Goal: Information Seeking & Learning: Learn about a topic

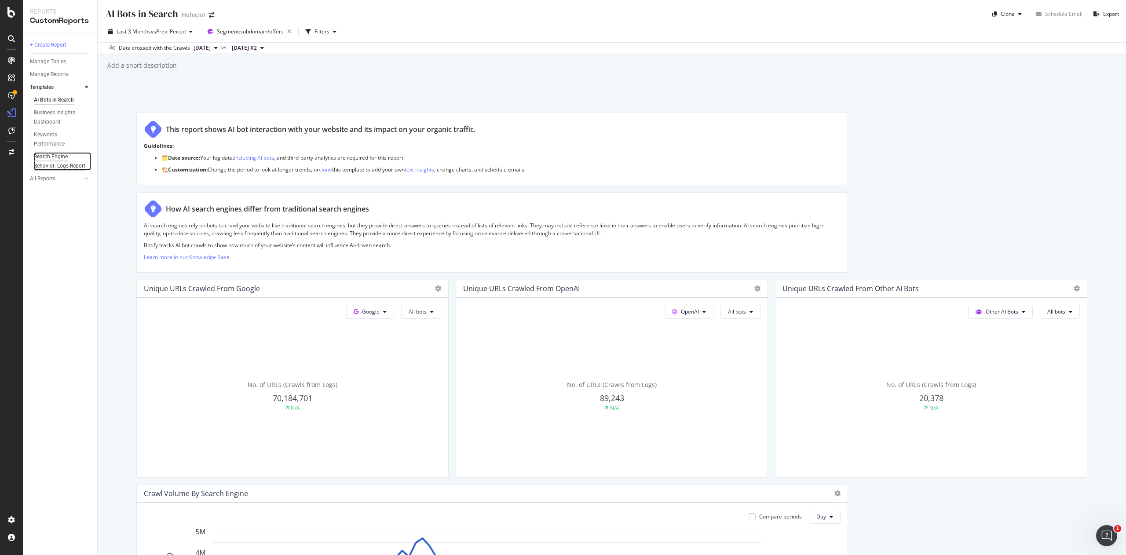
click at [58, 169] on div "Search Engine Behavior: Logs Report" at bounding box center [60, 161] width 52 height 18
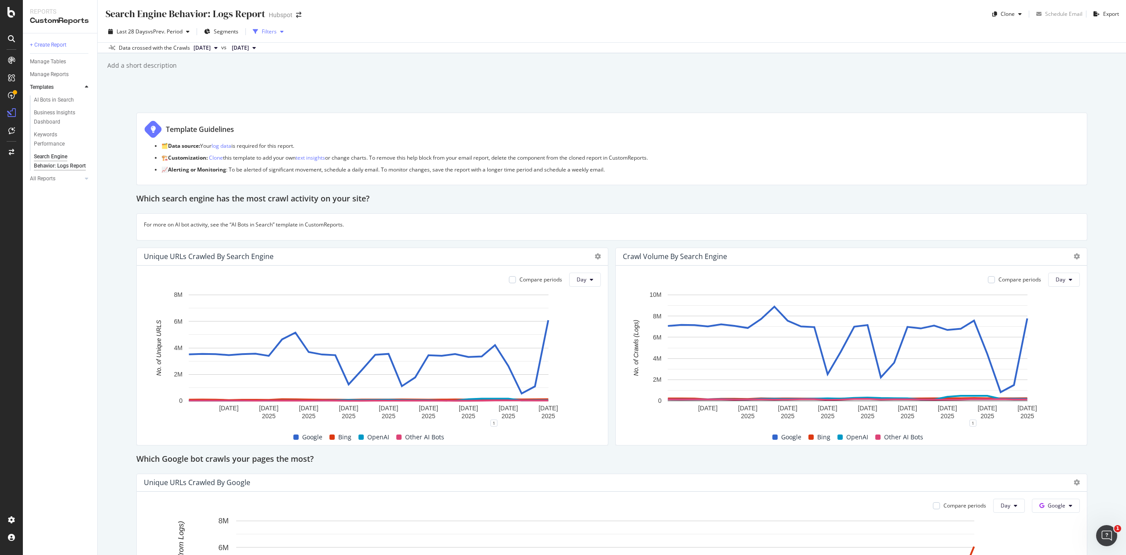
click at [276, 28] on div "Filters" at bounding box center [269, 31] width 15 height 7
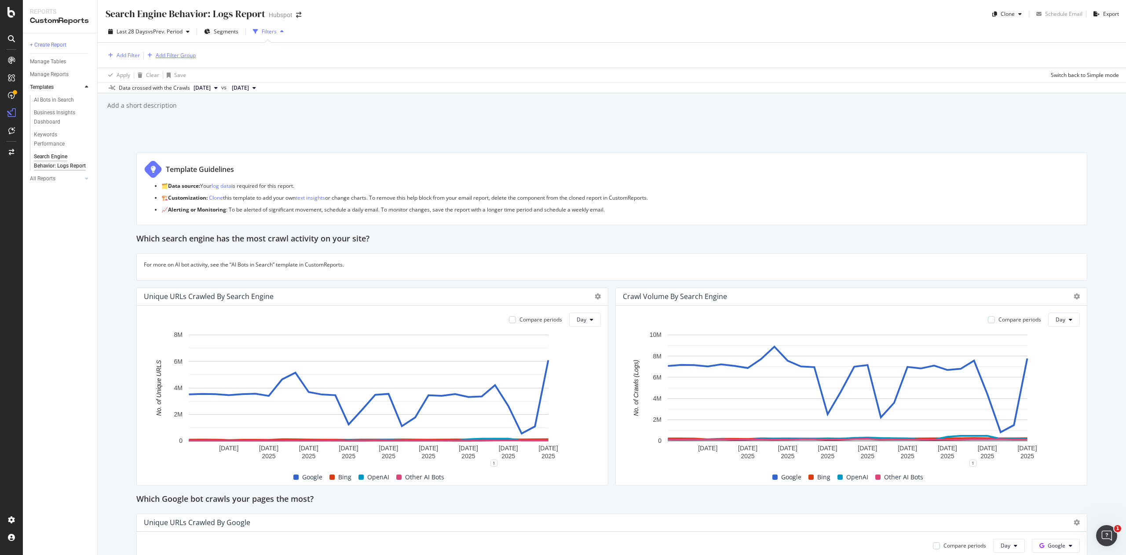
click at [172, 52] on div "Add Filter Group" at bounding box center [176, 54] width 40 height 7
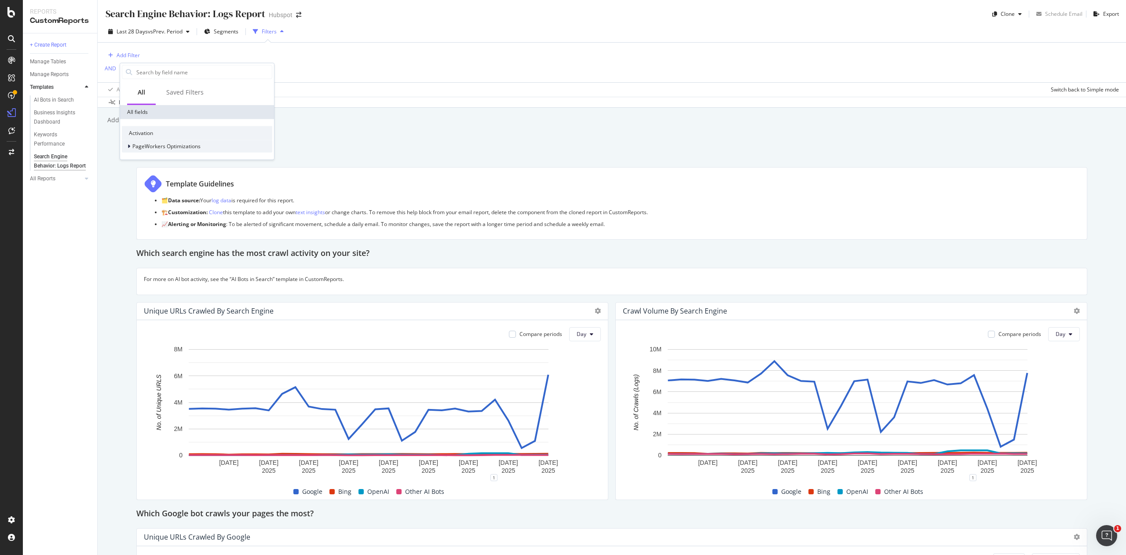
click at [183, 145] on span "PageWorkers Optimizations" at bounding box center [166, 146] width 68 height 7
click at [194, 153] on div "Optimizations" at bounding box center [202, 158] width 140 height 11
click at [162, 96] on div "WebOps Test" at bounding box center [175, 92] width 97 height 14
click at [162, 86] on div "WebOps Test" at bounding box center [175, 92] width 97 height 14
click at [125, 68] on icon at bounding box center [125, 70] width 3 height 5
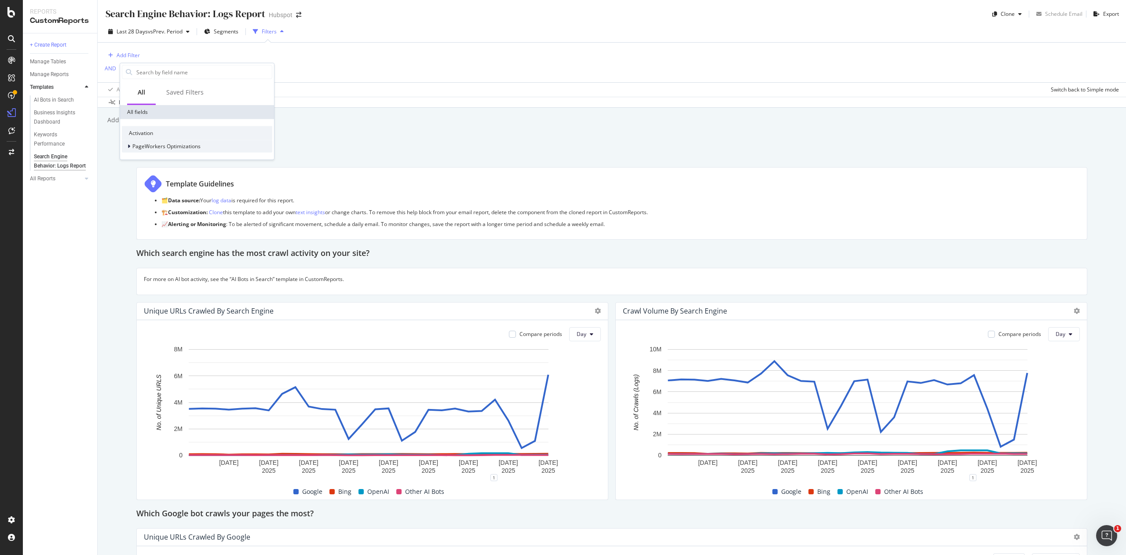
click at [132, 149] on span "PageWorkers Optimizations" at bounding box center [166, 146] width 68 height 7
click at [134, 146] on span "PageWorkers Optimizations" at bounding box center [166, 146] width 68 height 7
click at [195, 49] on div "Add Filter AND Add Filter" at bounding box center [612, 63] width 1014 height 40
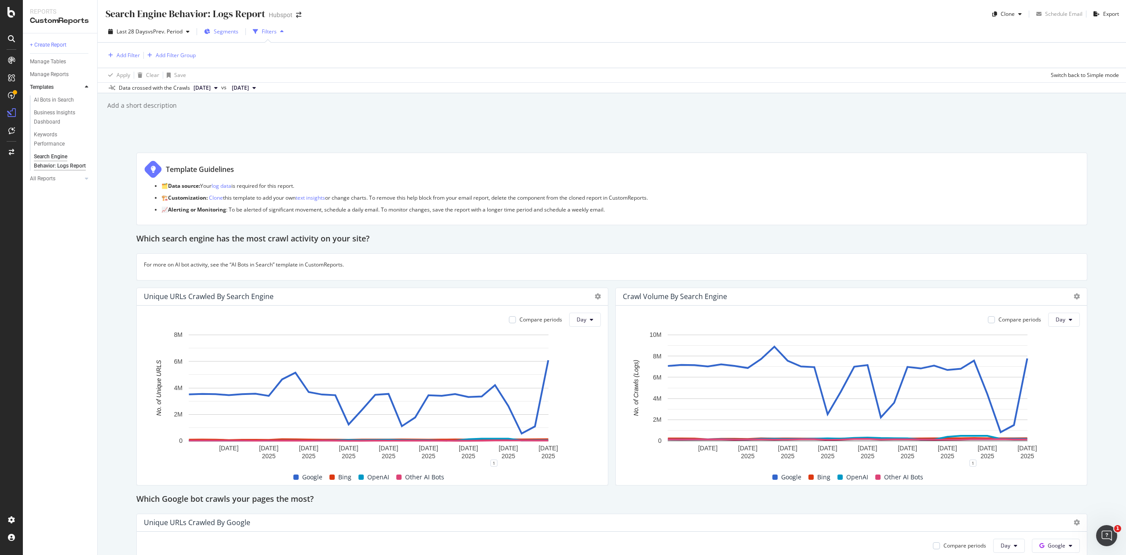
click at [231, 31] on span "Segments" at bounding box center [226, 31] width 25 height 7
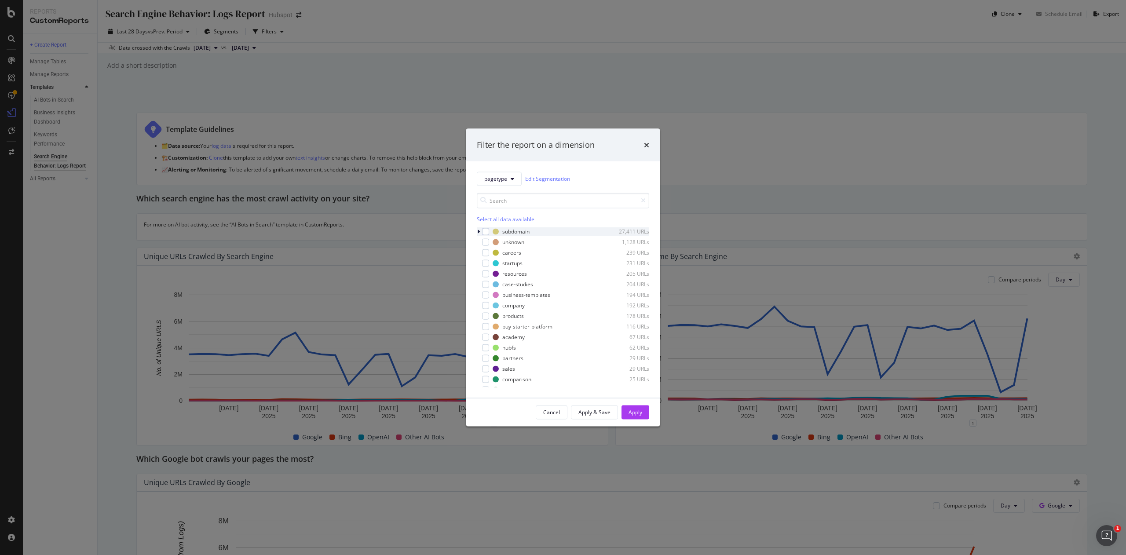
click at [477, 234] on icon "modal" at bounding box center [478, 231] width 3 height 5
click at [516, 344] on div "offers" at bounding box center [515, 340] width 15 height 7
click at [643, 412] on button "Apply" at bounding box center [636, 412] width 28 height 14
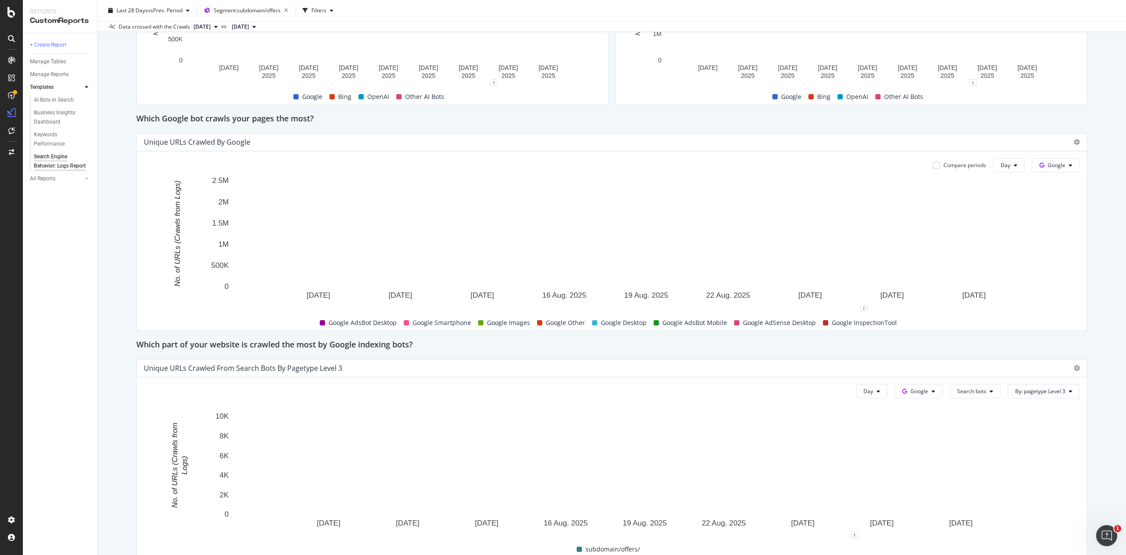
scroll to position [348, 0]
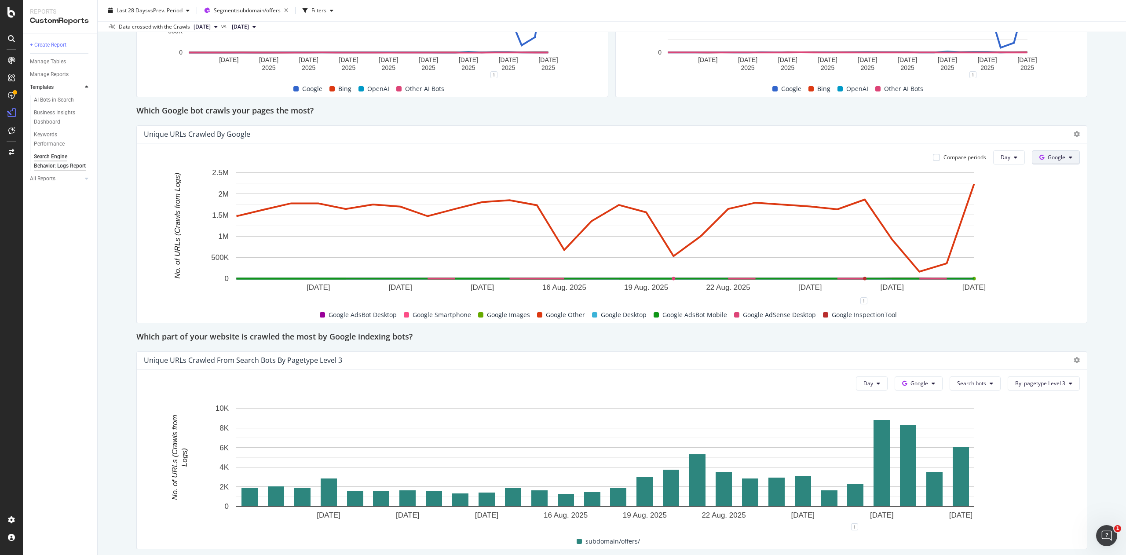
click at [1048, 159] on span "Google" at bounding box center [1057, 157] width 18 height 7
click at [1048, 157] on span "Google" at bounding box center [1057, 157] width 18 height 7
click at [1048, 154] on span "Google" at bounding box center [1057, 157] width 18 height 7
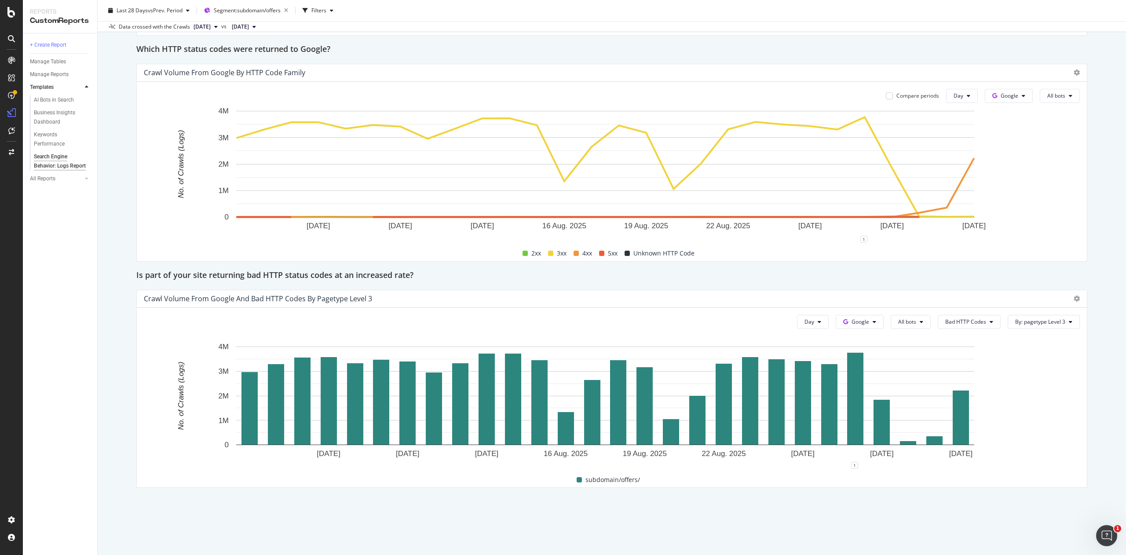
scroll to position [1087, 0]
click at [1021, 318] on button "By: pagetype Level 3" at bounding box center [1044, 323] width 72 height 14
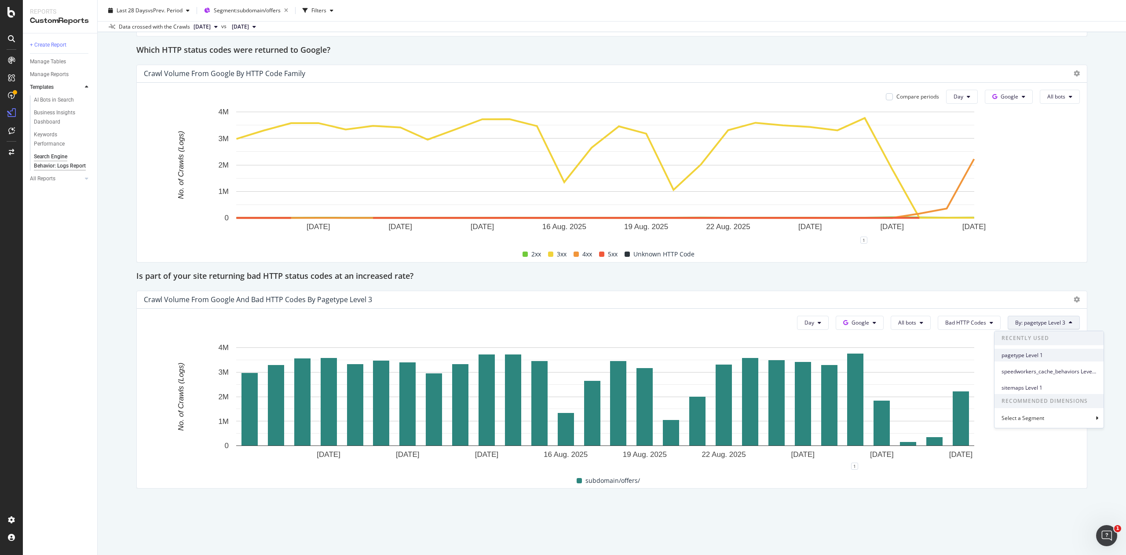
click at [1037, 356] on span "pagetype Level 1" at bounding box center [1049, 355] width 95 height 8
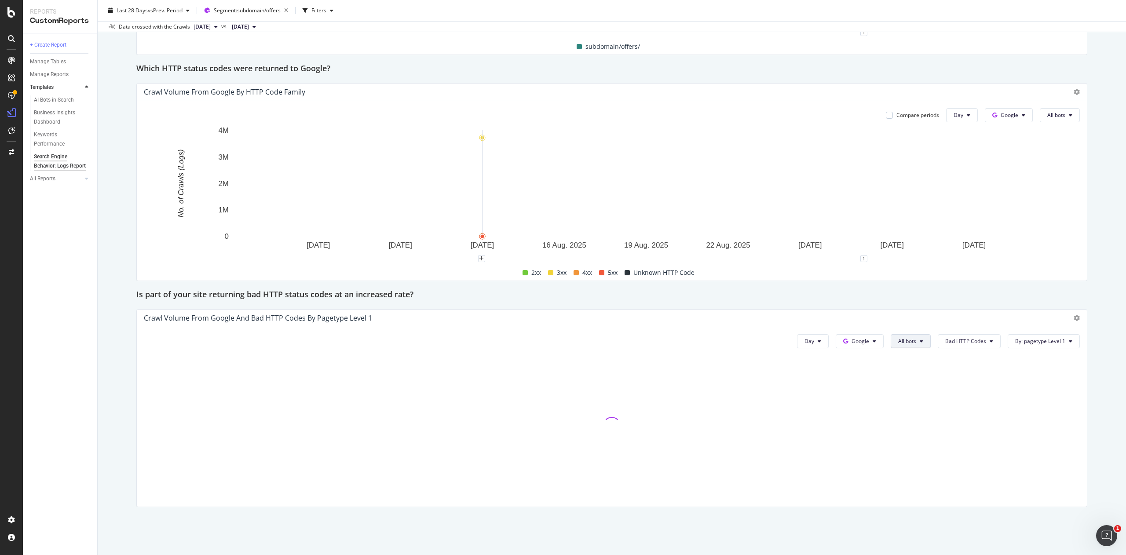
scroll to position [1068, 0]
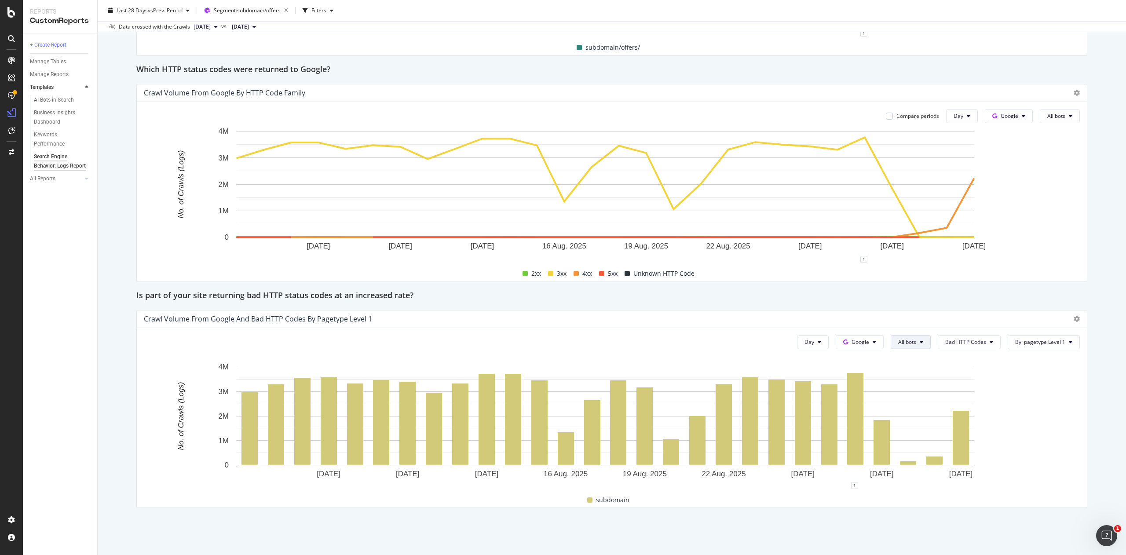
click at [901, 342] on span "All bots" at bounding box center [907, 341] width 18 height 7
click at [936, 434] on span "Google Other" at bounding box center [916, 432] width 63 height 8
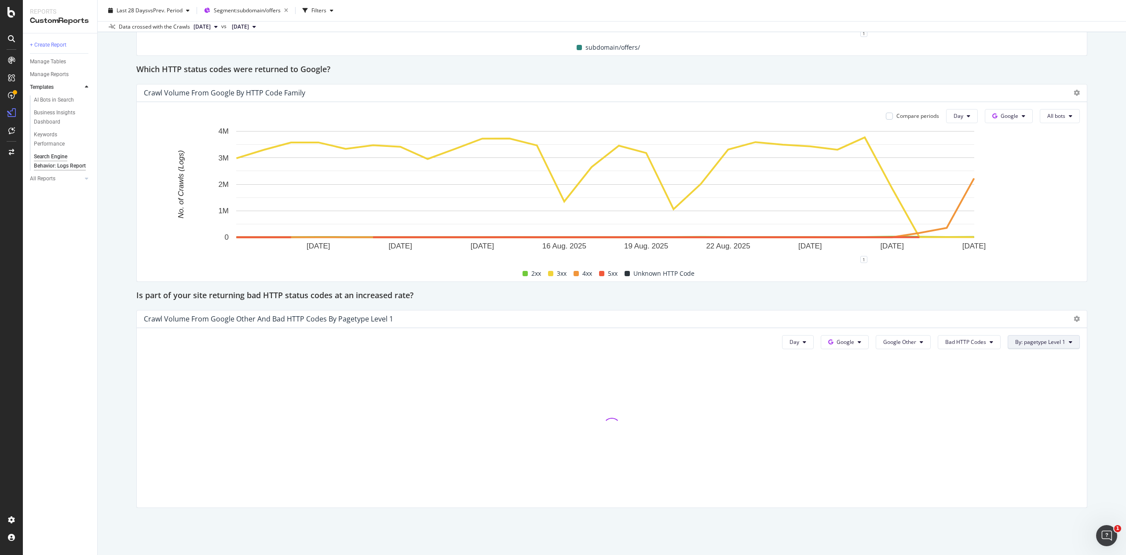
click at [1056, 337] on button "By: pagetype Level 1" at bounding box center [1044, 342] width 72 height 14
click at [961, 345] on span "Bad HTTP Codes" at bounding box center [965, 341] width 41 height 7
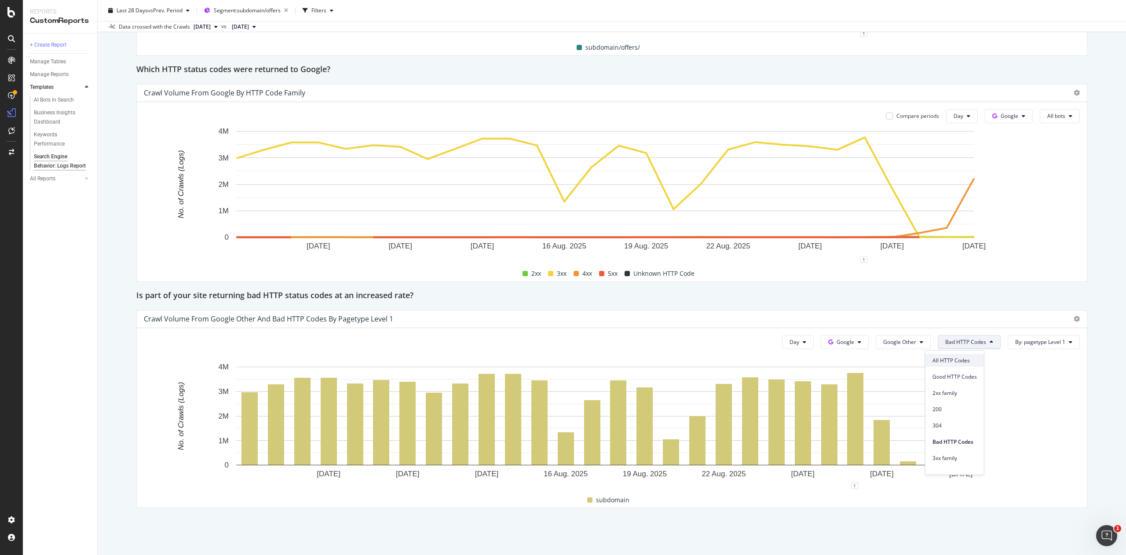
click at [965, 365] on div "All HTTP Codes" at bounding box center [954, 360] width 59 height 13
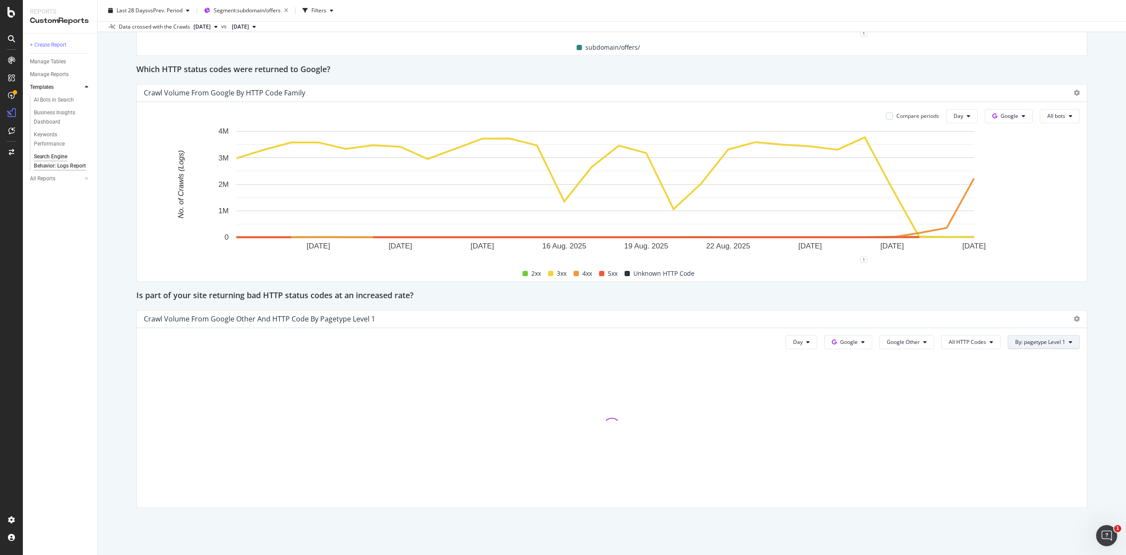
click at [1039, 347] on button "By: pagetype Level 1" at bounding box center [1044, 342] width 72 height 14
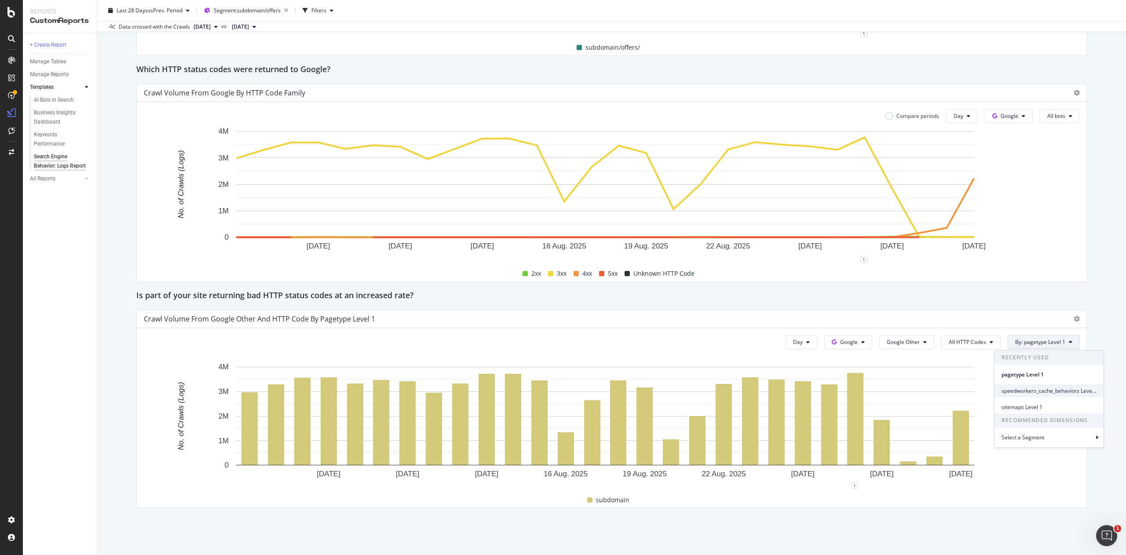
click at [1058, 394] on span "speedworkers_cache_behaviors Level 1" at bounding box center [1049, 391] width 95 height 8
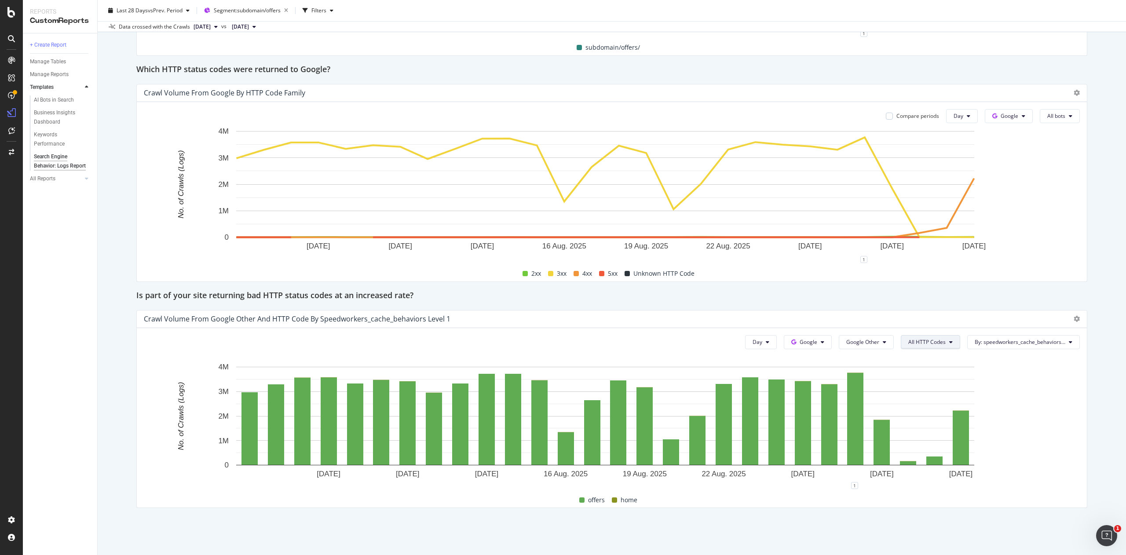
click at [908, 341] on span "All HTTP Codes" at bounding box center [926, 341] width 37 height 7
click at [935, 371] on div "Good HTTP Codes" at bounding box center [918, 376] width 59 height 13
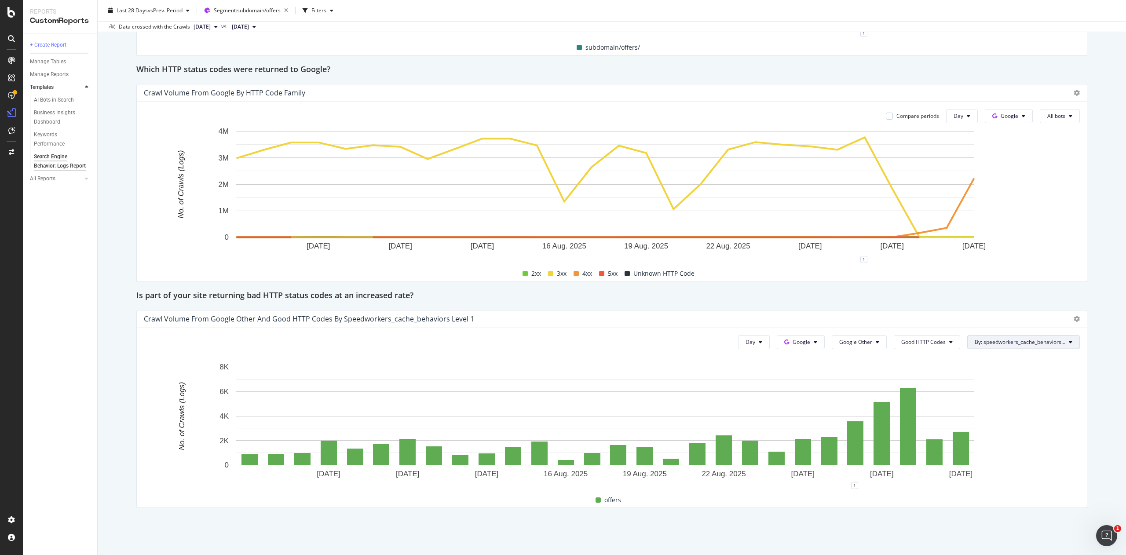
click at [996, 340] on span "By: speedworkers_cache_behaviors Level 1" at bounding box center [1020, 341] width 91 height 7
click at [1056, 436] on icon at bounding box center [1056, 437] width 3 height 5
click at [975, 395] on div "Segments" at bounding box center [984, 391] width 25 height 7
click at [1041, 413] on span "speedworkers_cache_behaviors Level" at bounding box center [1036, 412] width 92 height 7
click at [1050, 440] on rect "A chart." at bounding box center [605, 423] width 922 height 123
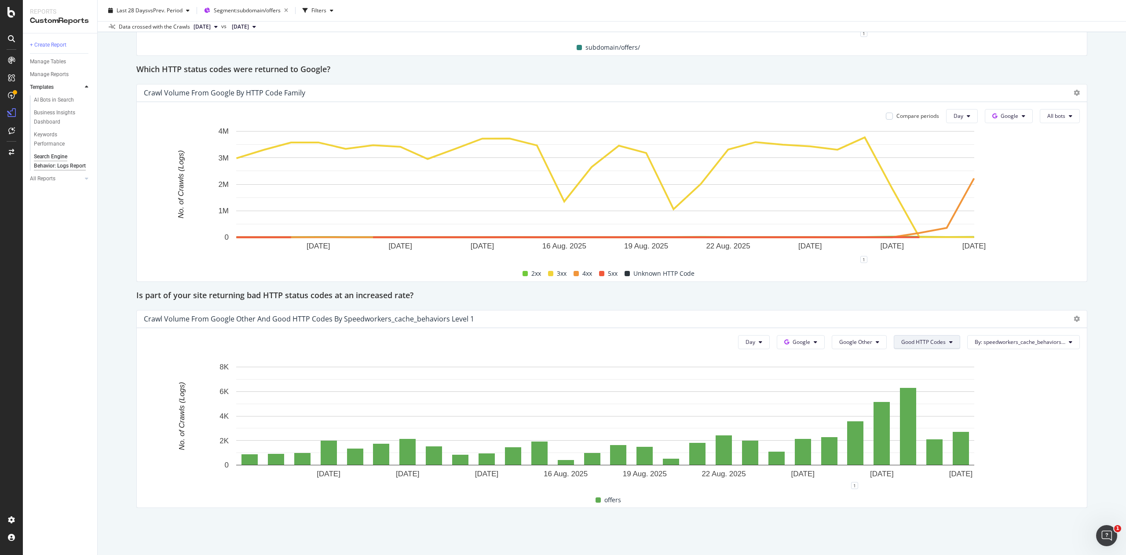
click at [915, 343] on span "Good HTTP Codes" at bounding box center [923, 341] width 44 height 7
click at [902, 360] on span "All HTTP Codes" at bounding box center [910, 361] width 44 height 8
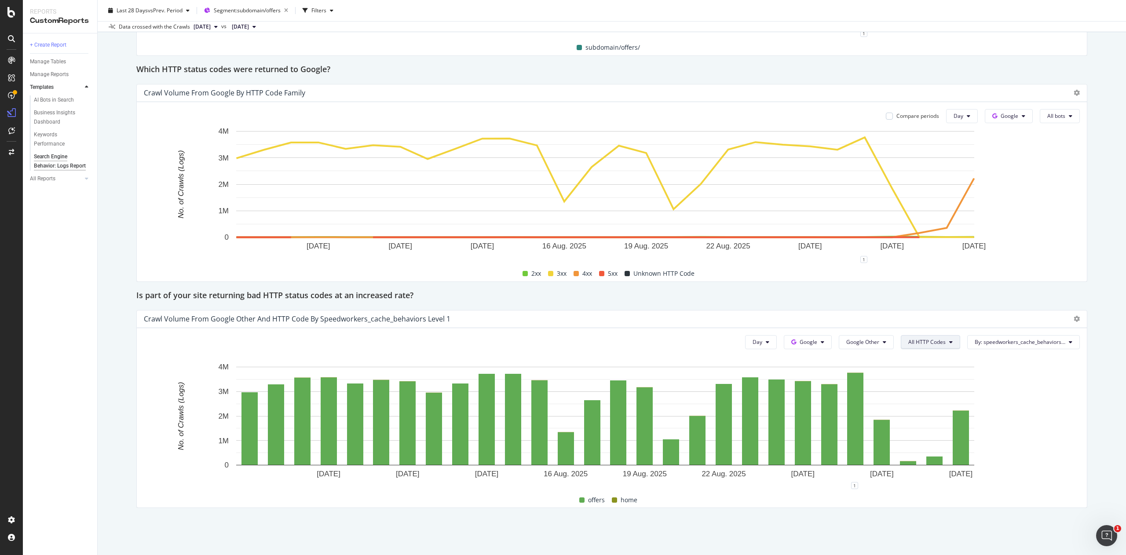
click at [931, 343] on span "All HTTP Codes" at bounding box center [926, 341] width 37 height 7
click at [918, 420] on span "3xx family" at bounding box center [918, 418] width 44 height 8
click at [921, 344] on span "3xx family" at bounding box center [933, 341] width 25 height 7
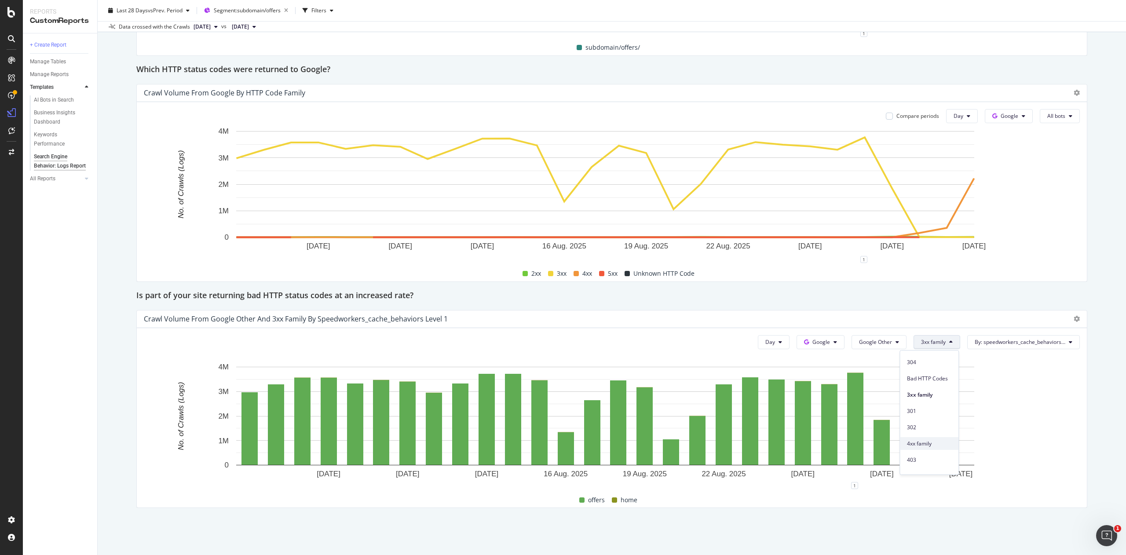
click at [925, 443] on span "4xx family" at bounding box center [929, 444] width 44 height 8
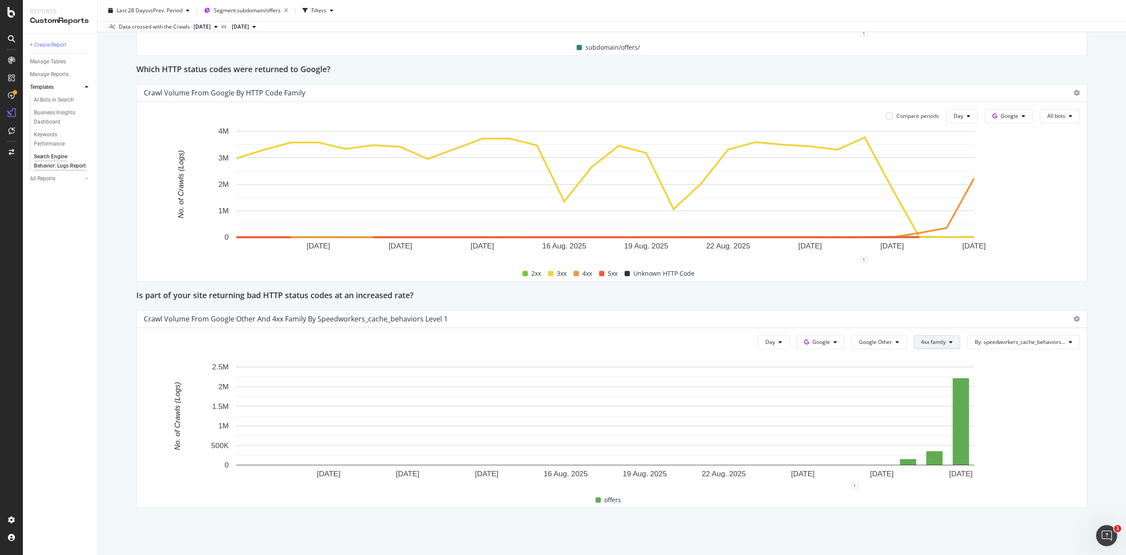
click at [923, 349] on button "4xx family" at bounding box center [937, 342] width 47 height 14
click at [933, 358] on span "All HTTP Codes" at bounding box center [929, 361] width 44 height 8
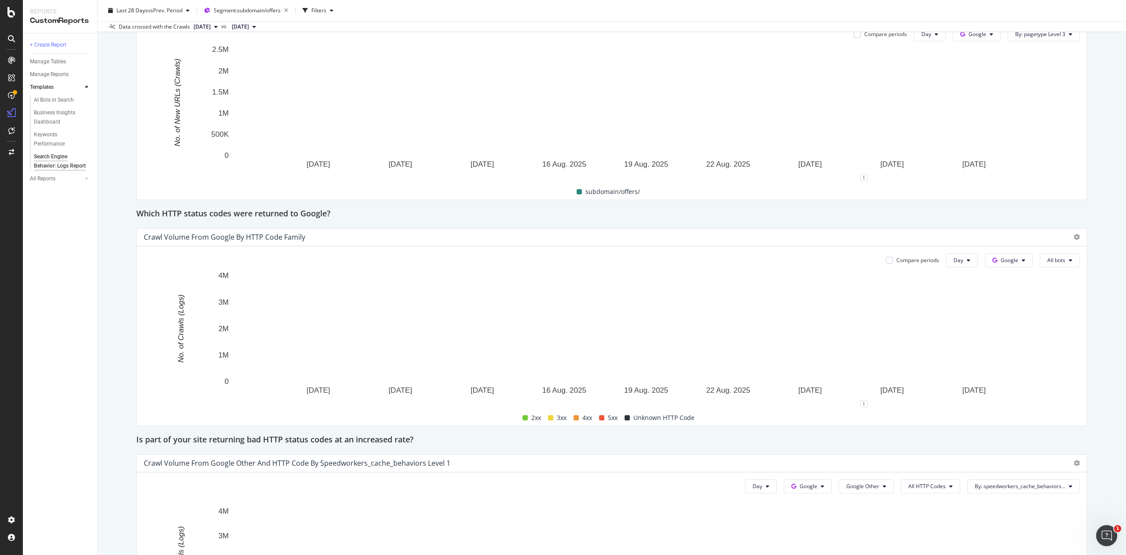
scroll to position [1091, 0]
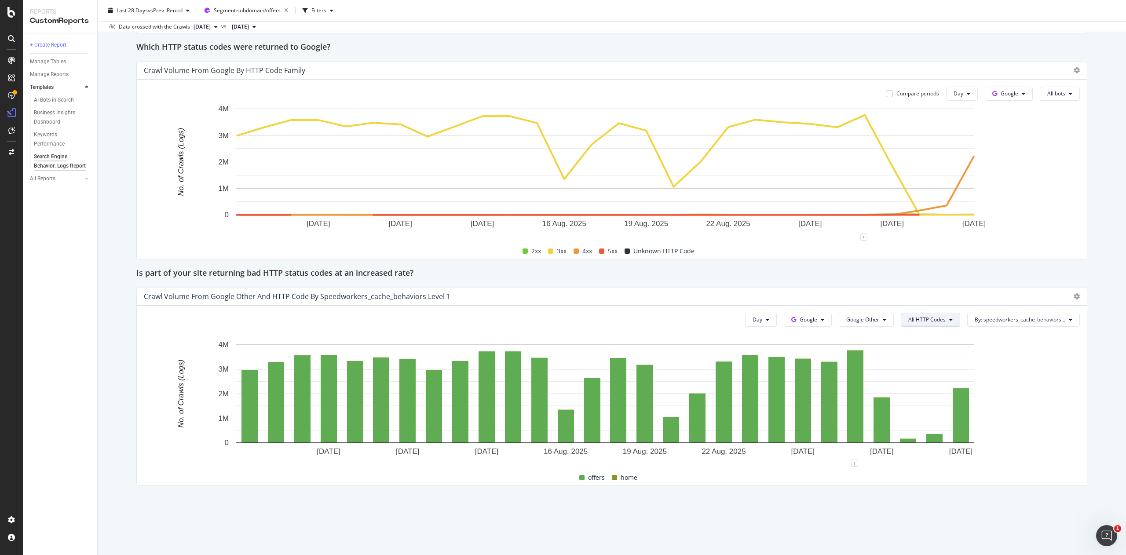
click at [917, 323] on span "All HTTP Codes" at bounding box center [926, 319] width 37 height 7
click at [917, 374] on span "2xx family" at bounding box center [918, 370] width 44 height 8
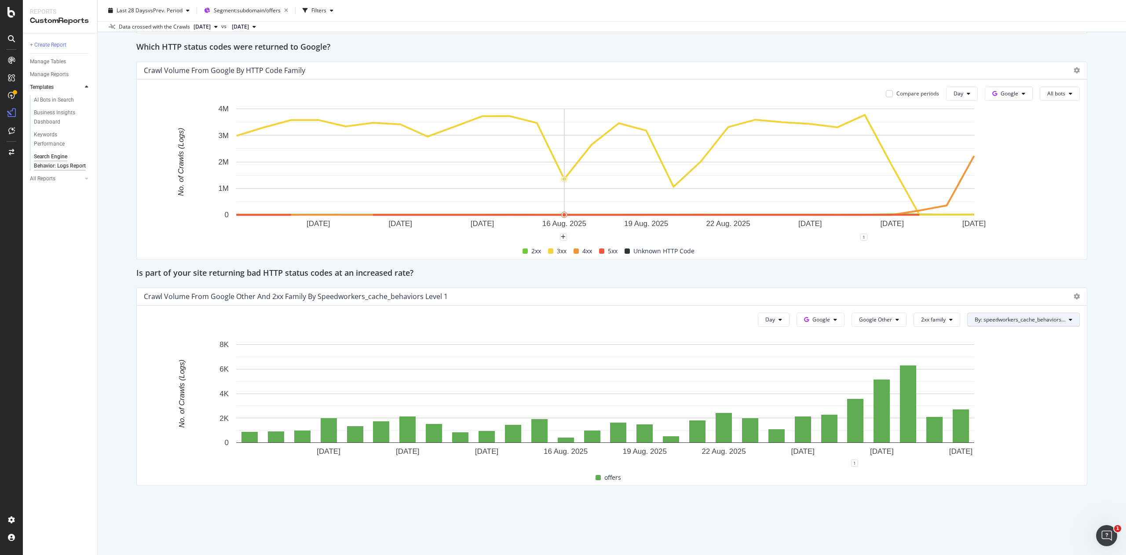
click at [975, 318] on span "By: speedworkers_cache_behaviors Level 1" at bounding box center [1020, 319] width 91 height 7
click at [1036, 512] on div "Search Engine Behavior: Logs Report Search Engine Behavior: Logs Report Hubspot…" at bounding box center [612, 277] width 1028 height 555
click at [861, 322] on span "Google Other" at bounding box center [875, 319] width 33 height 7
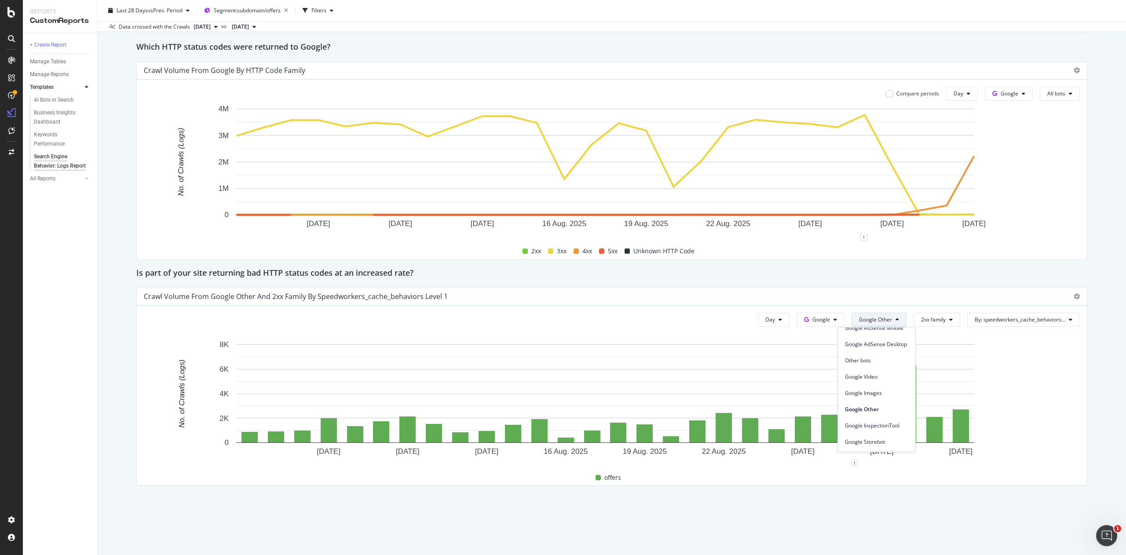
scroll to position [0, 0]
click at [812, 323] on span "Google" at bounding box center [821, 319] width 18 height 7
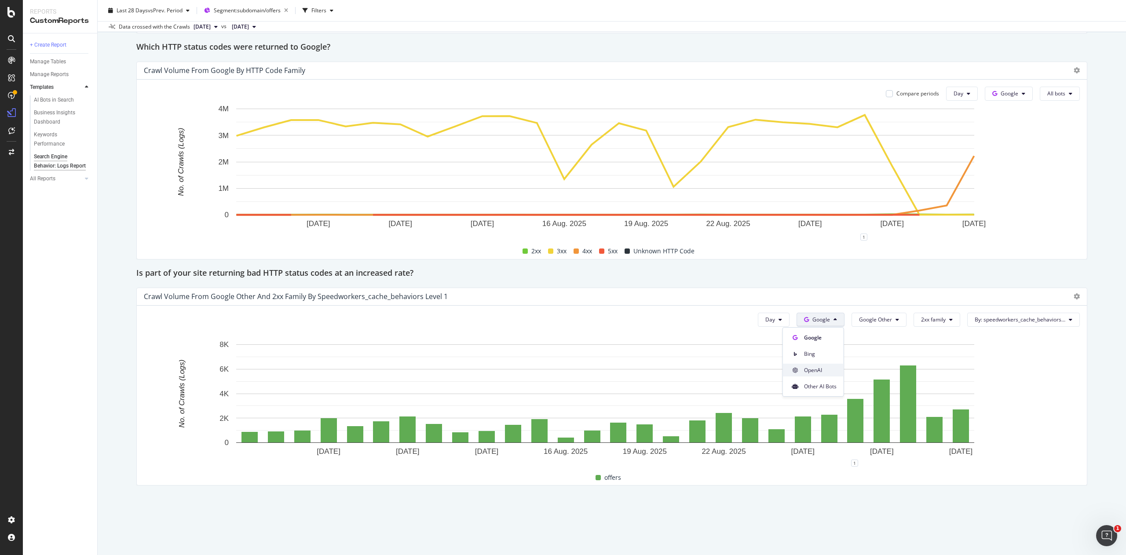
click at [825, 374] on div "OpenAI" at bounding box center [813, 370] width 61 height 13
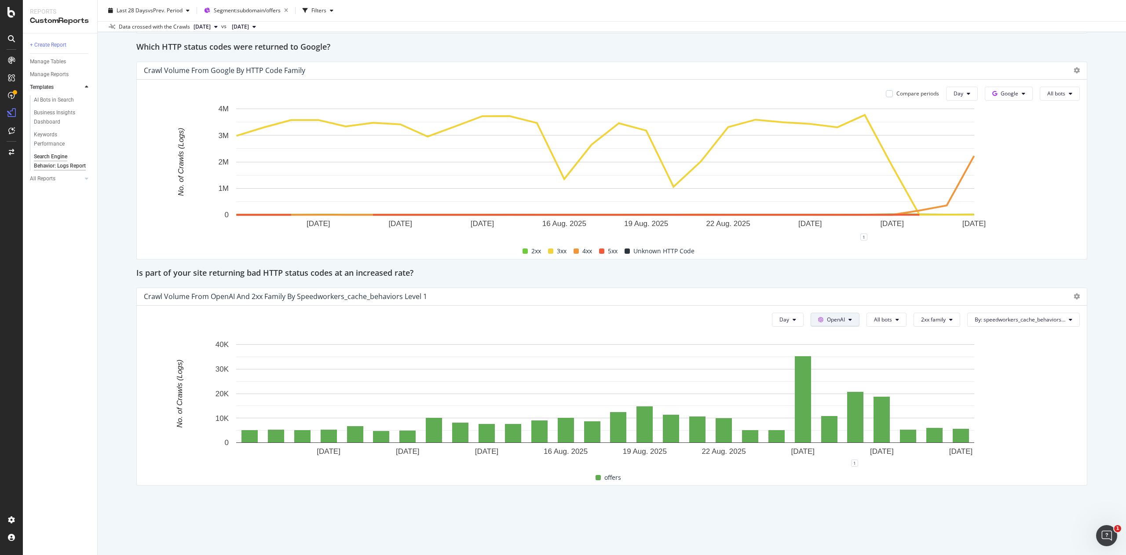
click at [827, 320] on span "OpenAI" at bounding box center [836, 319] width 18 height 7
click at [823, 351] on span "Bing" at bounding box center [834, 354] width 33 height 8
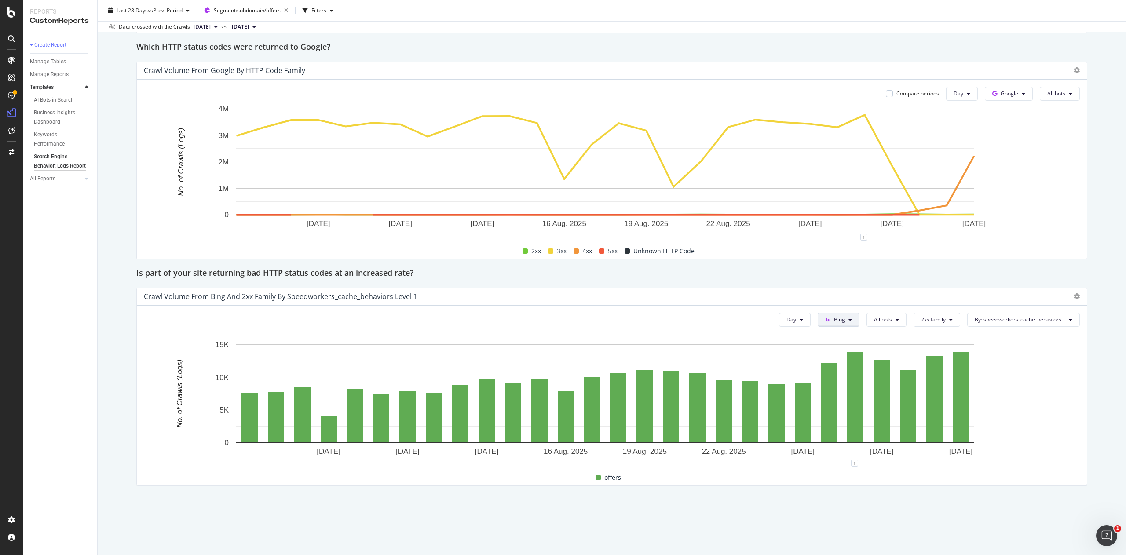
click at [843, 318] on button "Bing" at bounding box center [839, 320] width 42 height 14
click at [827, 388] on span "Other AI Bots" at bounding box center [841, 387] width 33 height 8
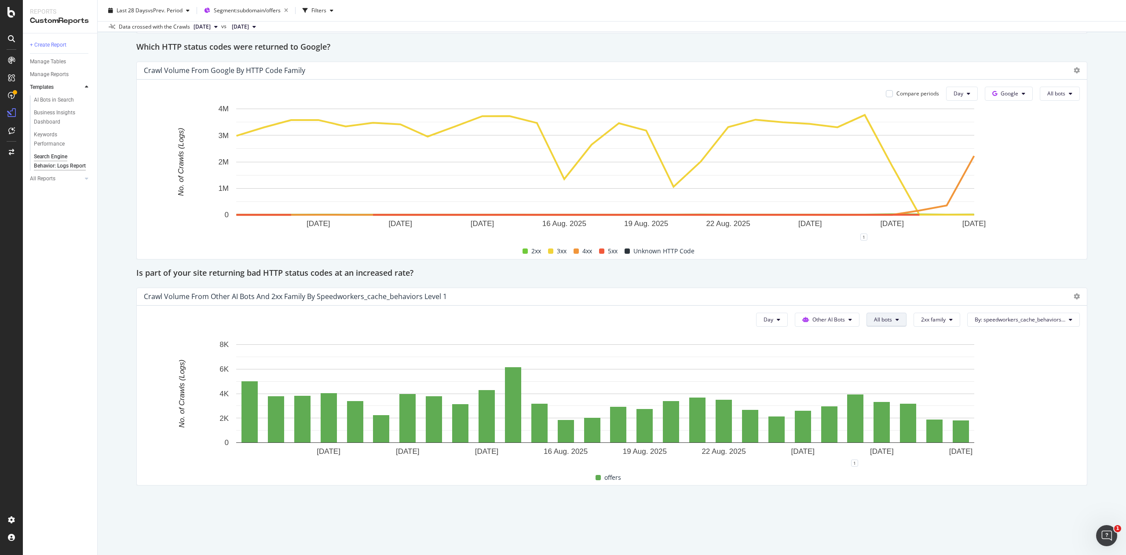
click at [880, 319] on button "All bots" at bounding box center [887, 320] width 40 height 14
click at [889, 353] on div "Indexing bots" at bounding box center [883, 348] width 63 height 13
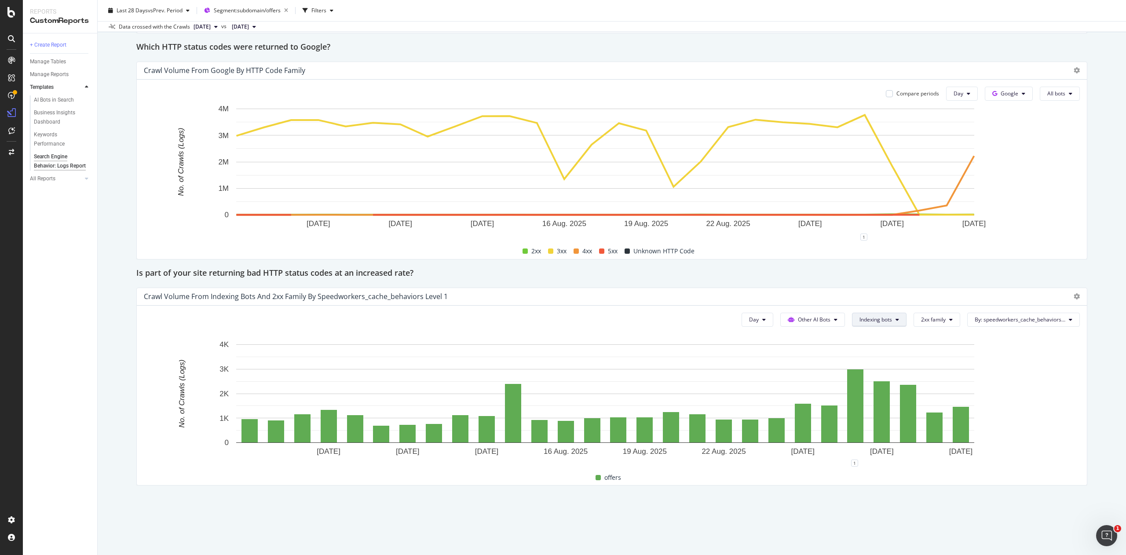
click at [864, 322] on span "Indexing bots" at bounding box center [875, 319] width 33 height 7
click at [868, 387] on span "Non-Indexing bots" at bounding box center [869, 384] width 49 height 8
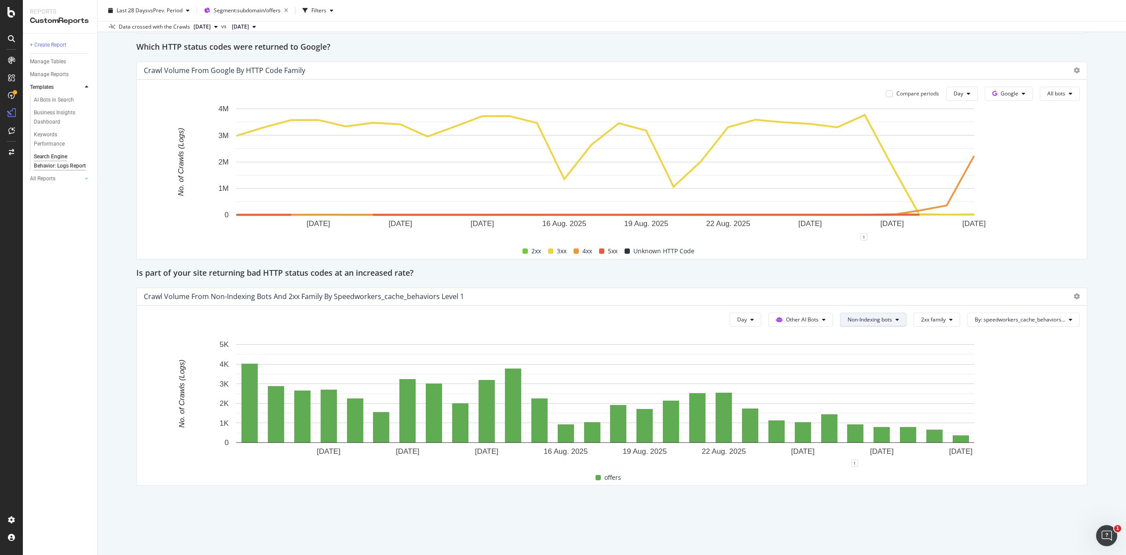
click at [859, 319] on span "Non-Indexing bots" at bounding box center [870, 319] width 44 height 7
click at [862, 408] on span "CCBot" at bounding box center [857, 410] width 49 height 8
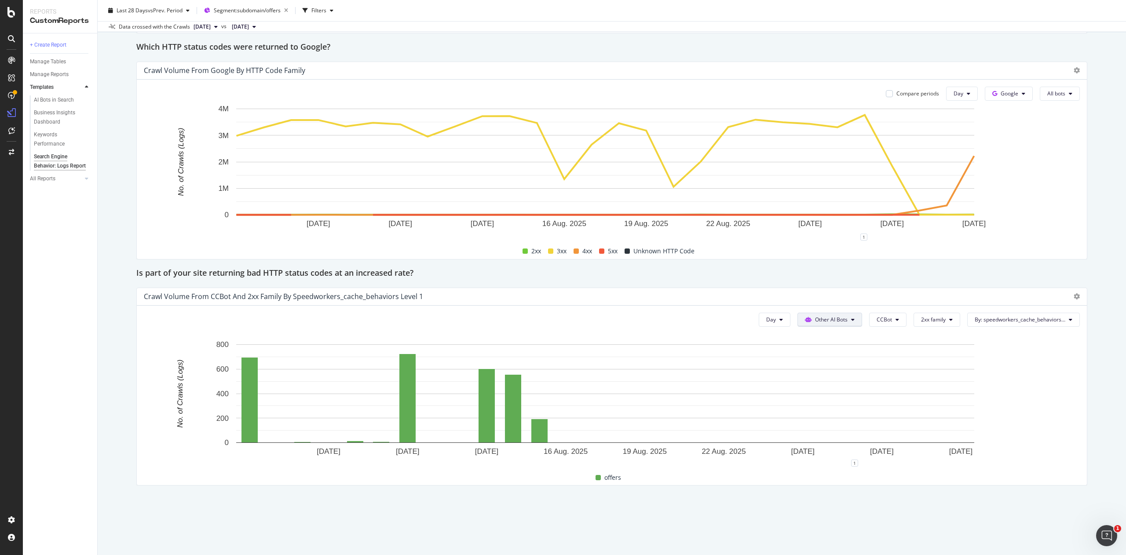
click at [824, 318] on span "Other AI Bots" at bounding box center [831, 319] width 33 height 7
drag, startPoint x: 880, startPoint y: 341, endPoint x: 873, endPoint y: 332, distance: 11.3
click at [873, 332] on div "Hold CTRL while clicking to filter the report. [DATE] [DATE] [DATE] [DATE] [DAT…" at bounding box center [612, 404] width 936 height 148
click at [873, 332] on div "Hold CTRL while clicking to filter the report." at bounding box center [612, 333] width 936 height 7
click at [877, 321] on span "CCBot" at bounding box center [884, 319] width 15 height 7
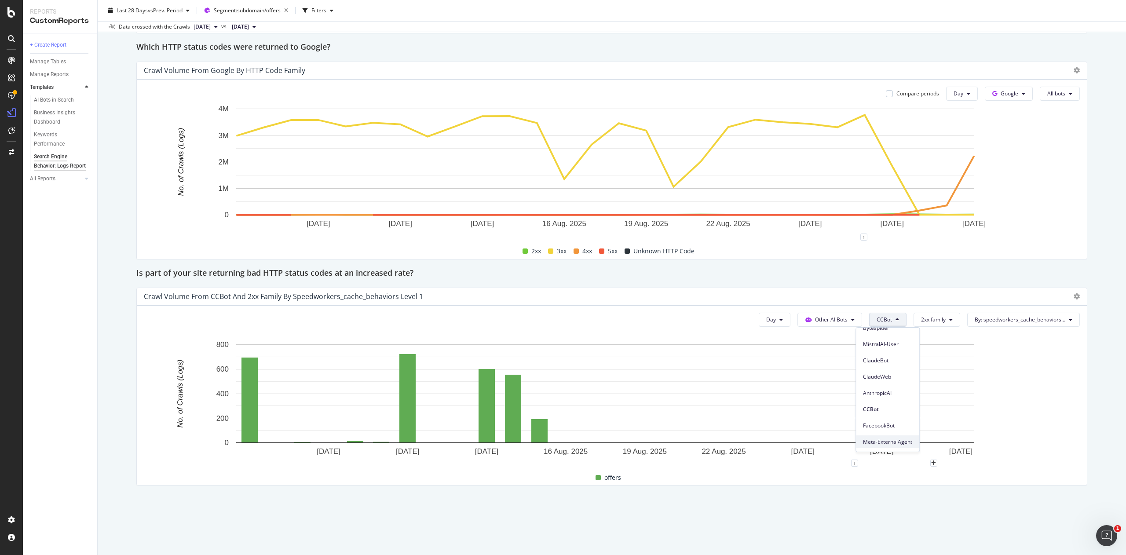
click at [877, 443] on span "Meta-ExternalAgent" at bounding box center [887, 442] width 49 height 8
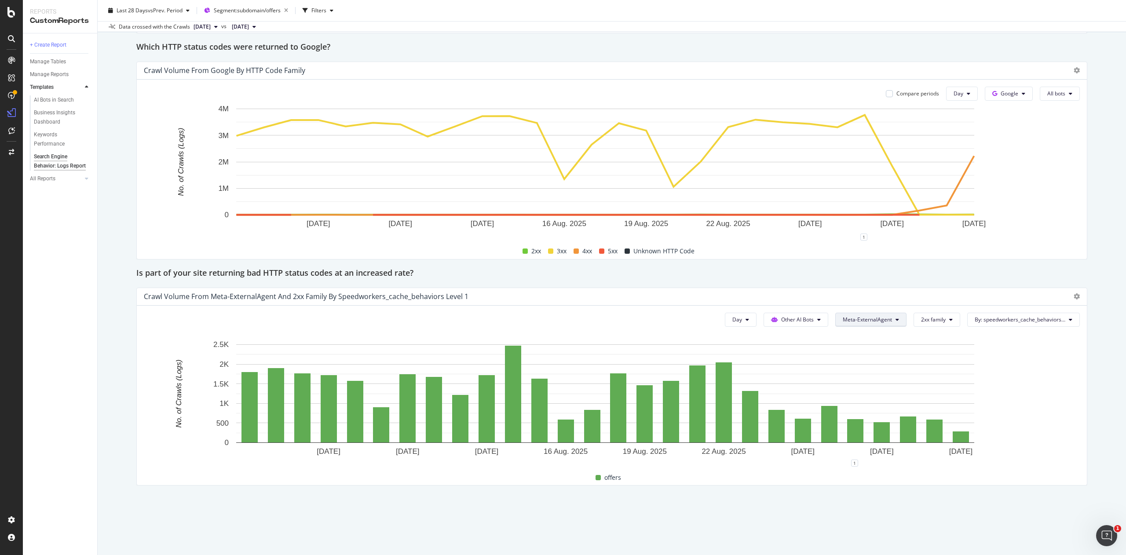
click at [874, 325] on button "Meta-ExternalAgent" at bounding box center [870, 320] width 71 height 14
click at [859, 373] on span "ClaudeWeb" at bounding box center [855, 377] width 52 height 8
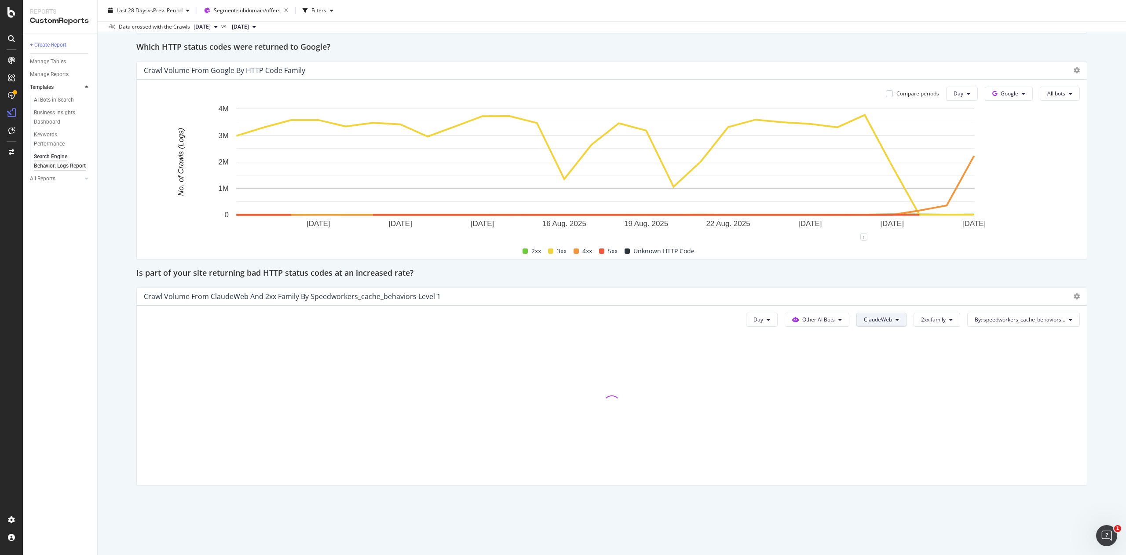
click at [864, 316] on span "ClaudeWeb" at bounding box center [878, 319] width 28 height 7
click at [888, 362] on span "ClaudeBot" at bounding box center [874, 361] width 49 height 8
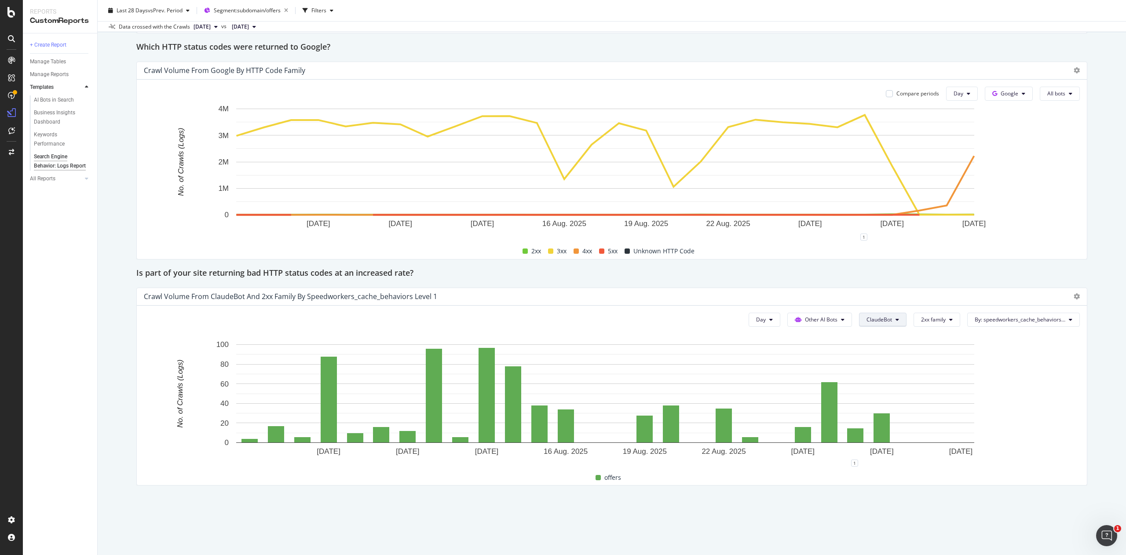
click at [872, 321] on span "ClaudeBot" at bounding box center [880, 319] width 26 height 7
click at [817, 319] on span "Other AI Bots" at bounding box center [821, 319] width 33 height 7
click at [817, 371] on span "OpenAI" at bounding box center [811, 370] width 34 height 8
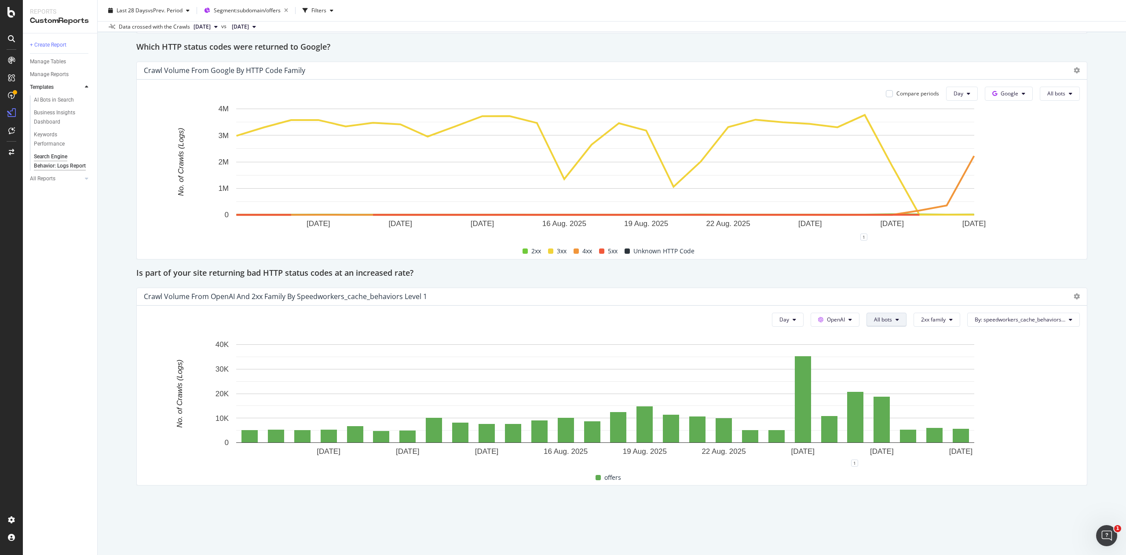
click at [874, 319] on span "All bots" at bounding box center [883, 319] width 18 height 7
click at [885, 353] on span "Indexing bots" at bounding box center [881, 354] width 44 height 8
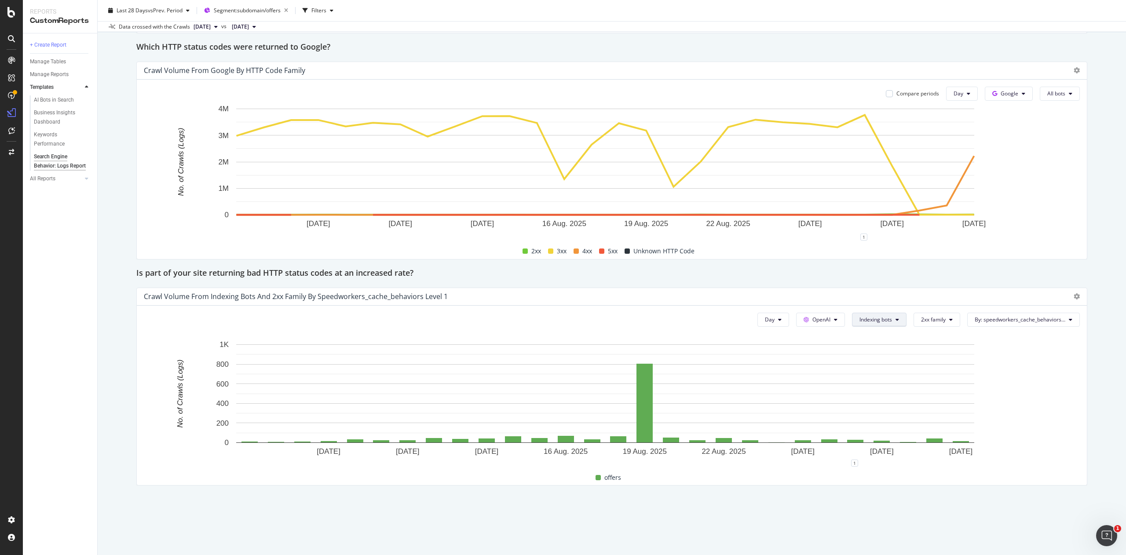
click at [866, 321] on span "Indexing bots" at bounding box center [875, 319] width 33 height 7
click at [867, 370] on span "OAI-SearchBot" at bounding box center [867, 370] width 44 height 8
click at [875, 318] on span "OAI-SearchBot" at bounding box center [874, 319] width 36 height 7
click at [873, 358] on div "Indexing bots" at bounding box center [864, 353] width 59 height 13
click at [866, 319] on span "Indexing bots" at bounding box center [875, 319] width 33 height 7
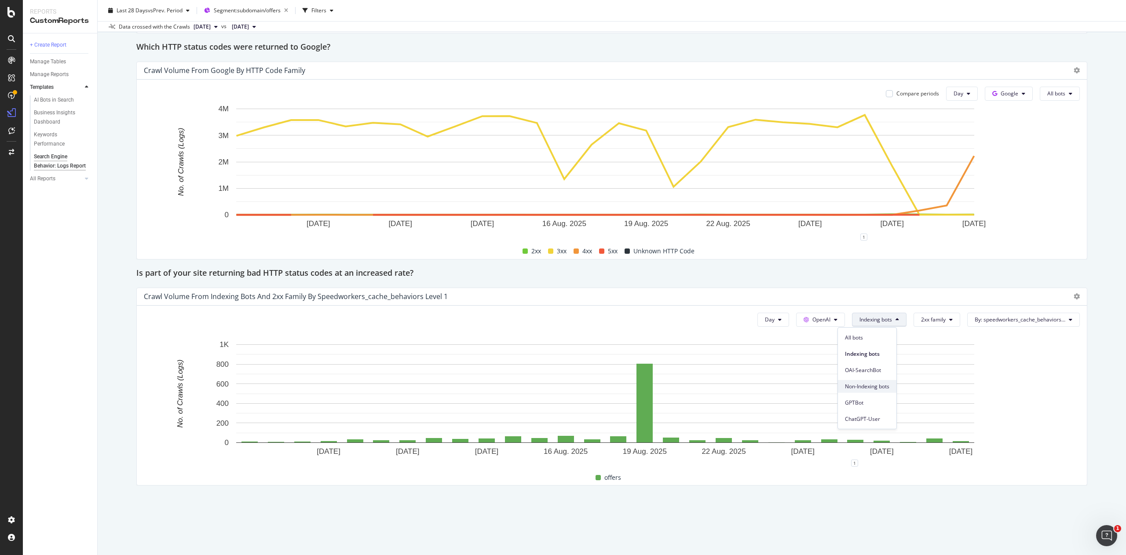
click at [869, 387] on span "Non-Indexing bots" at bounding box center [867, 387] width 44 height 8
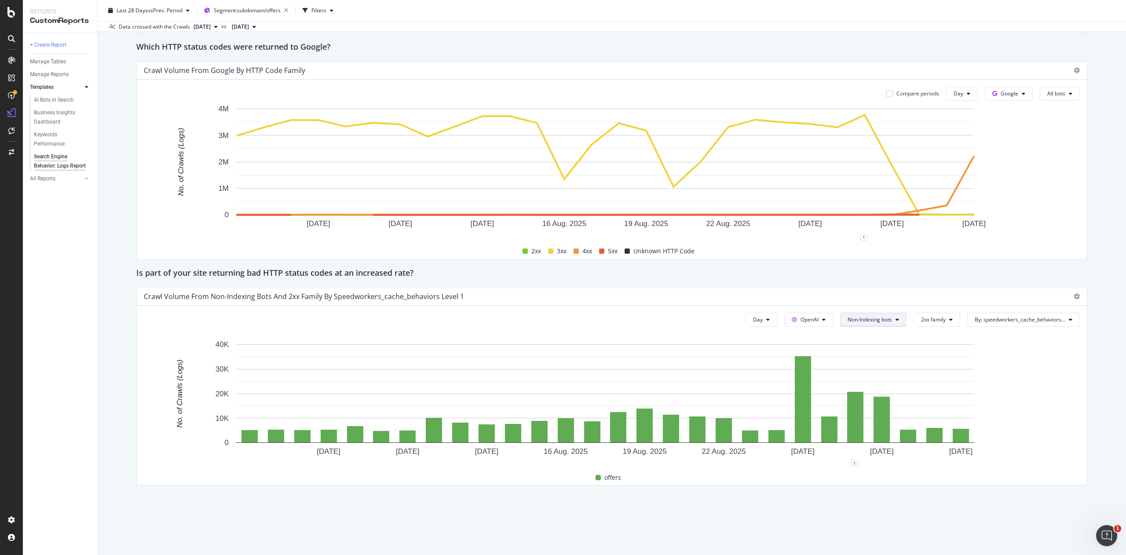
click at [869, 320] on span "Non-Indexing bots" at bounding box center [870, 319] width 44 height 7
click at [864, 401] on span "GPTBot" at bounding box center [856, 403] width 47 height 8
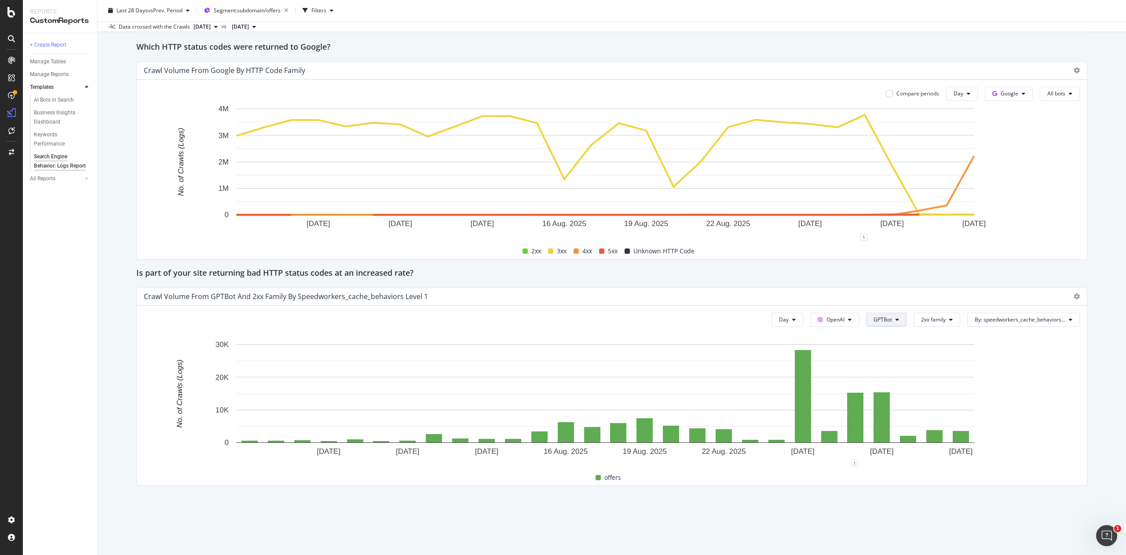
click at [874, 321] on span "GPTBot" at bounding box center [883, 319] width 18 height 7
click at [879, 421] on span "ChatGPT-User" at bounding box center [881, 419] width 44 height 8
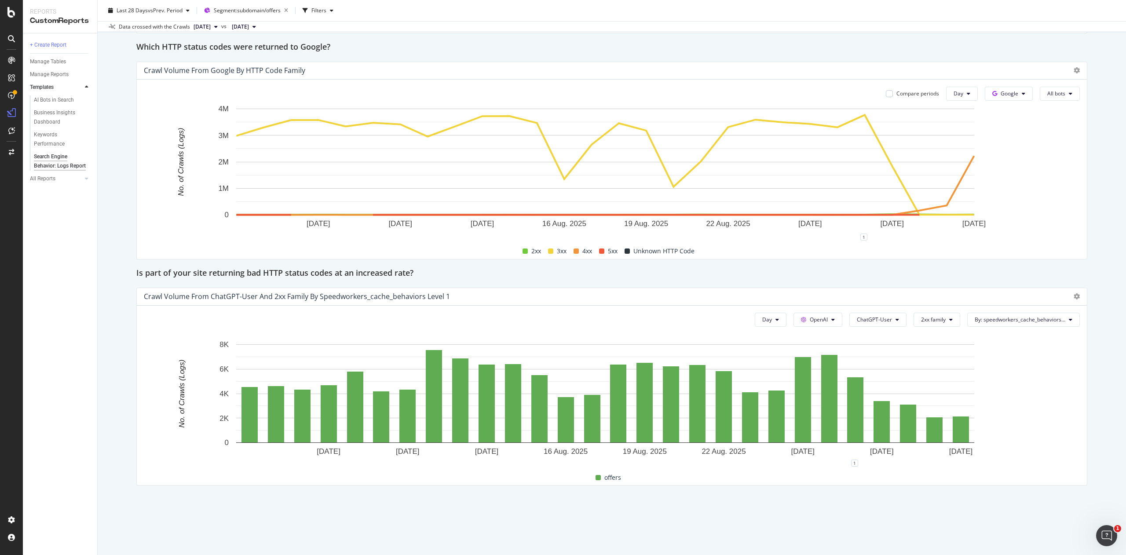
click at [709, 309] on div "Day OpenAI ChatGPT-User 2xx family By: speedworkers_cache_behaviors Level 1 Hol…" at bounding box center [612, 395] width 950 height 179
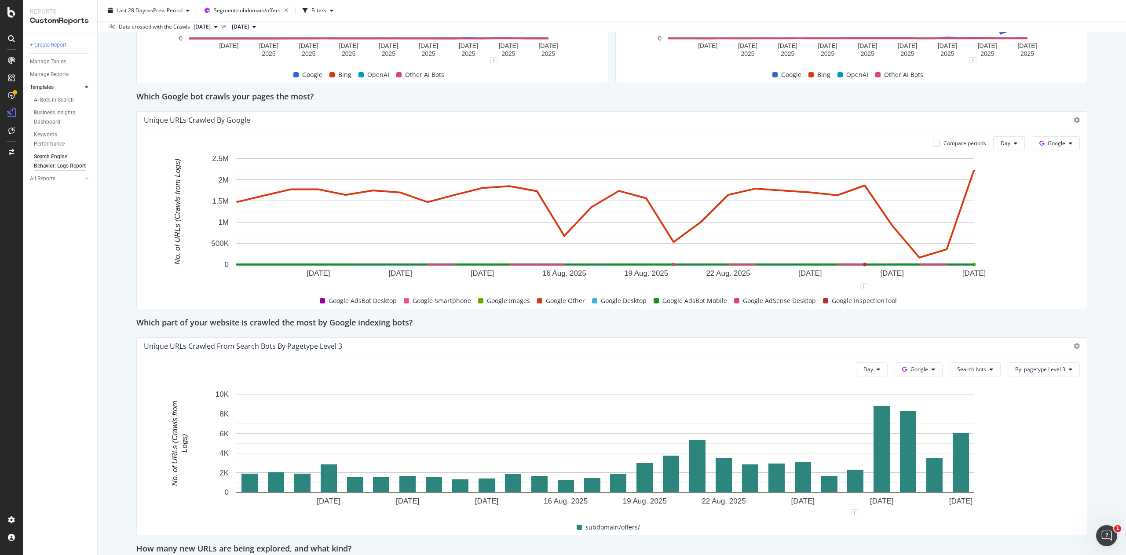
scroll to position [359, 0]
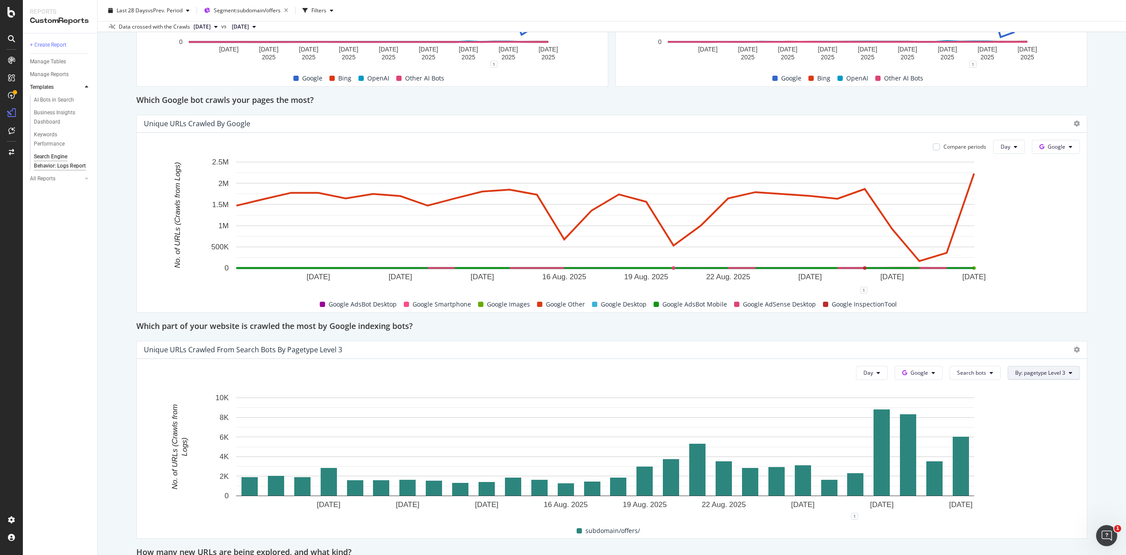
click at [1008, 378] on button "By: pagetype Level 3" at bounding box center [1044, 373] width 72 height 14
click at [1101, 466] on div "Select a Segment" at bounding box center [1049, 468] width 109 height 15
click at [1051, 422] on div "Segments" at bounding box center [1044, 421] width 97 height 12
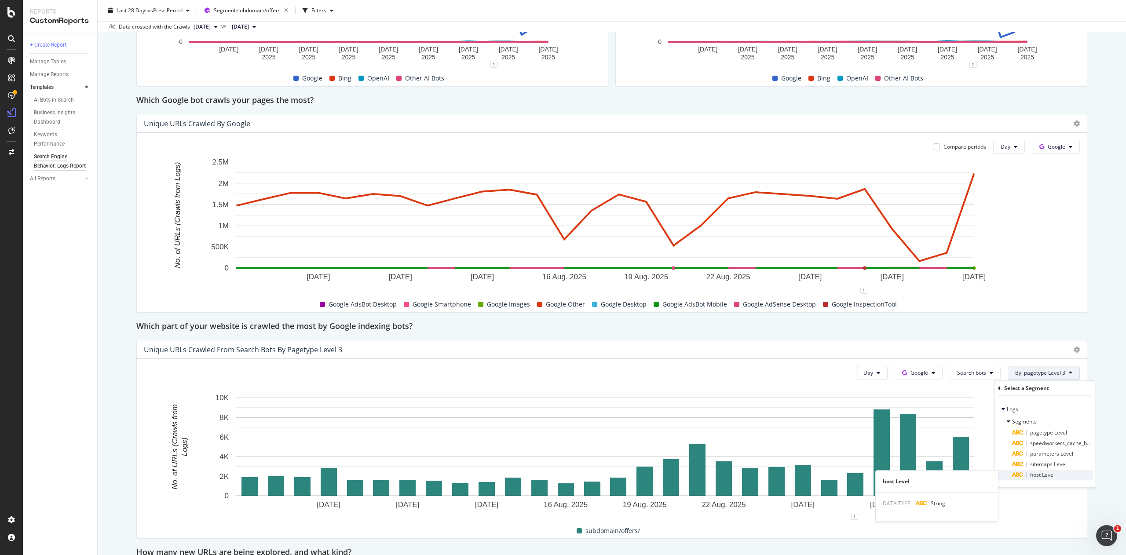
click at [1042, 478] on span "host Level" at bounding box center [1042, 474] width 25 height 7
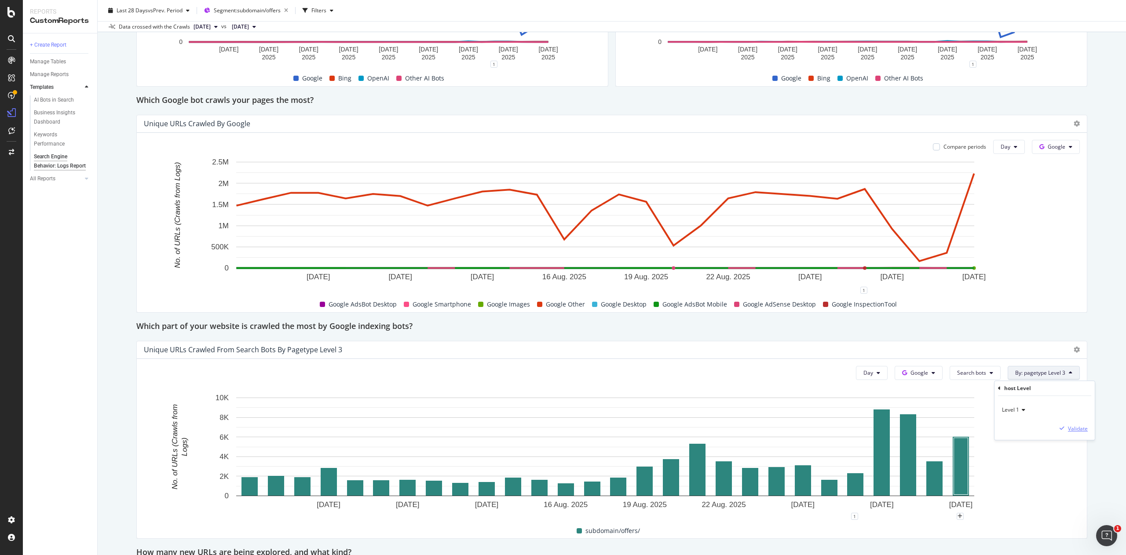
click at [1068, 426] on div "Validate" at bounding box center [1078, 428] width 20 height 7
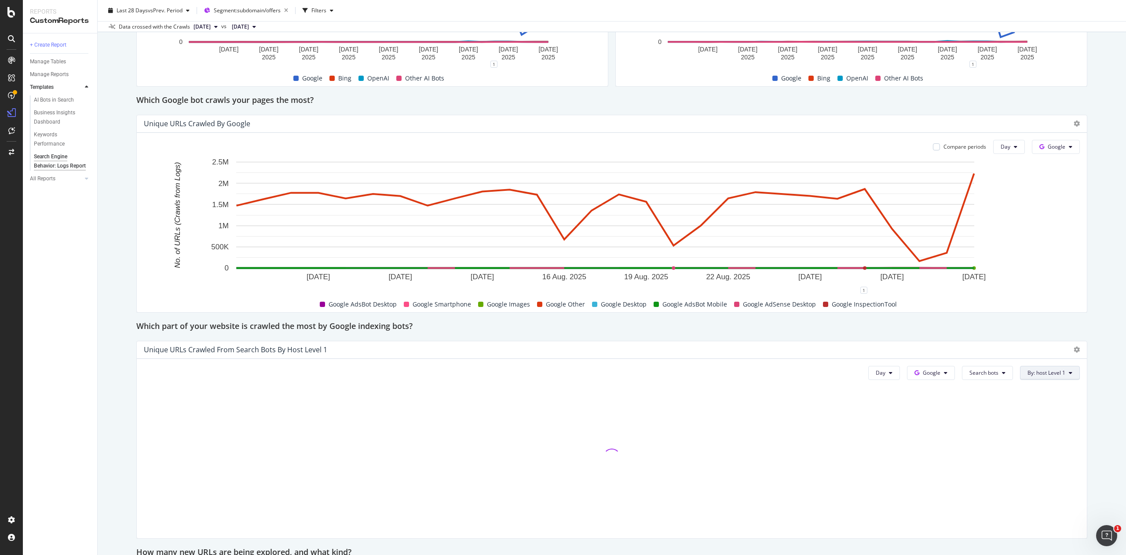
click at [1040, 377] on span "By: host Level 1" at bounding box center [1047, 372] width 38 height 7
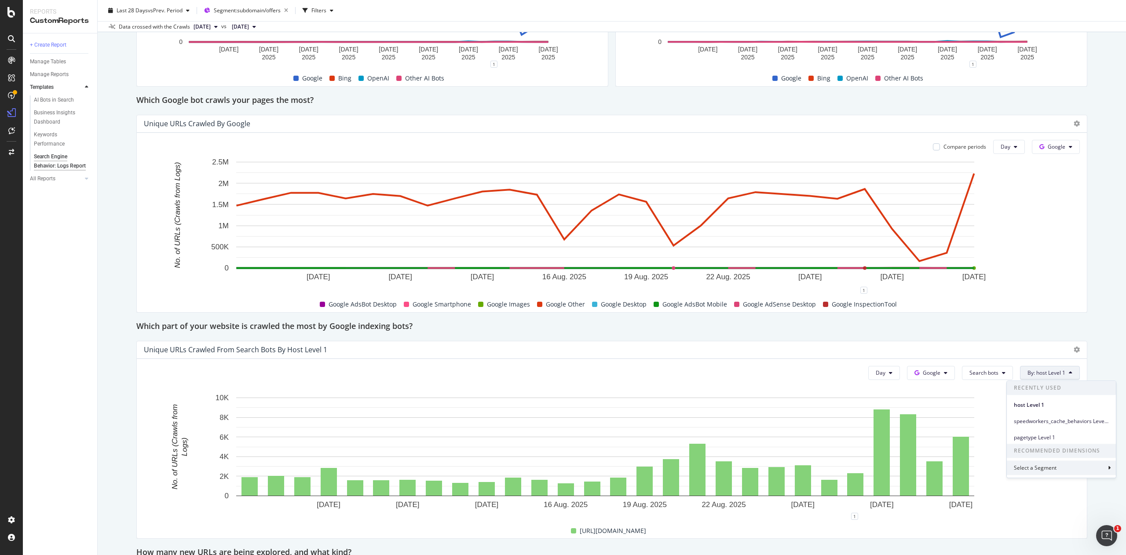
click at [1109, 468] on icon at bounding box center [1109, 467] width 3 height 5
click at [1021, 424] on icon at bounding box center [1021, 421] width 3 height 5
click at [1055, 478] on span "host Level" at bounding box center [1054, 474] width 25 height 7
click at [1037, 410] on div "Level 1" at bounding box center [1057, 410] width 86 height 14
click at [1035, 487] on div "Level 6" at bounding box center [1063, 484] width 94 height 11
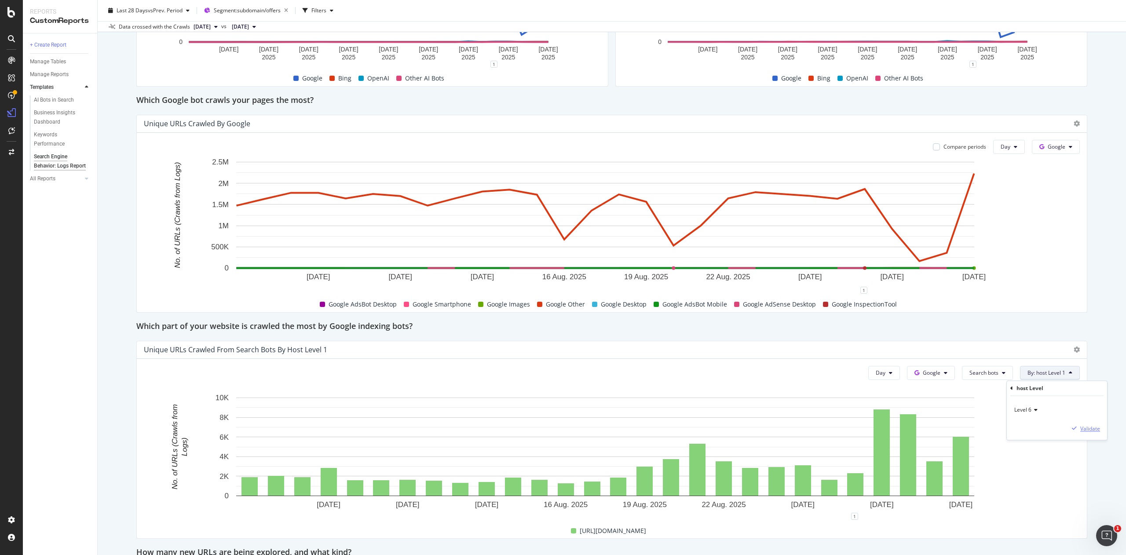
click at [1087, 432] on div "Validate" at bounding box center [1090, 428] width 20 height 7
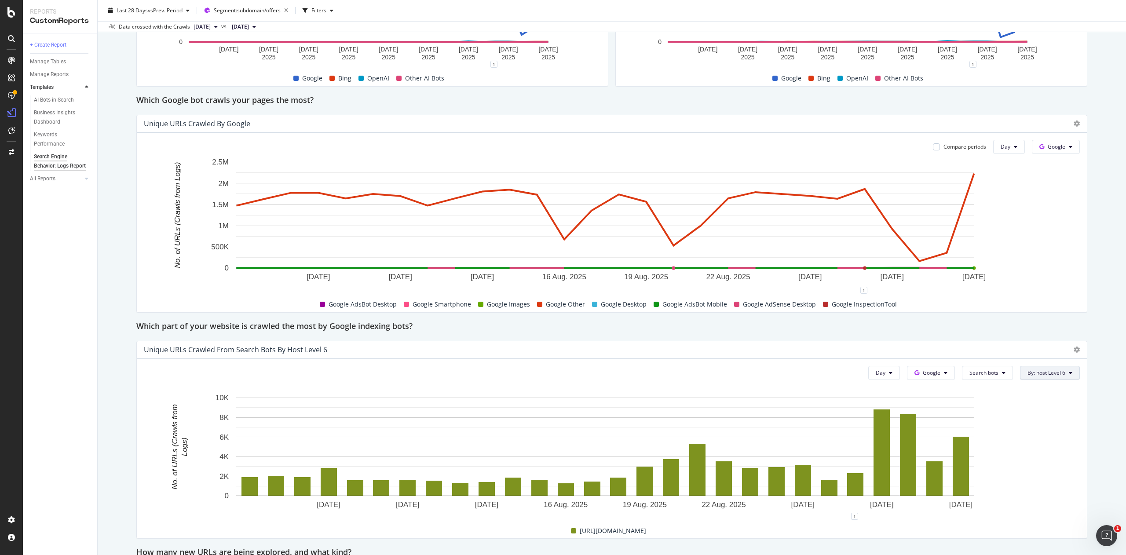
click at [1031, 371] on span "By: host Level 6" at bounding box center [1047, 372] width 38 height 7
click at [1040, 471] on div "Select a Segment" at bounding box center [1036, 467] width 44 height 7
click at [1035, 421] on span "Segments" at bounding box center [1036, 421] width 25 height 7
click at [1045, 477] on span "host Level" at bounding box center [1054, 474] width 25 height 7
click at [1034, 411] on icon at bounding box center [1034, 409] width 6 height 5
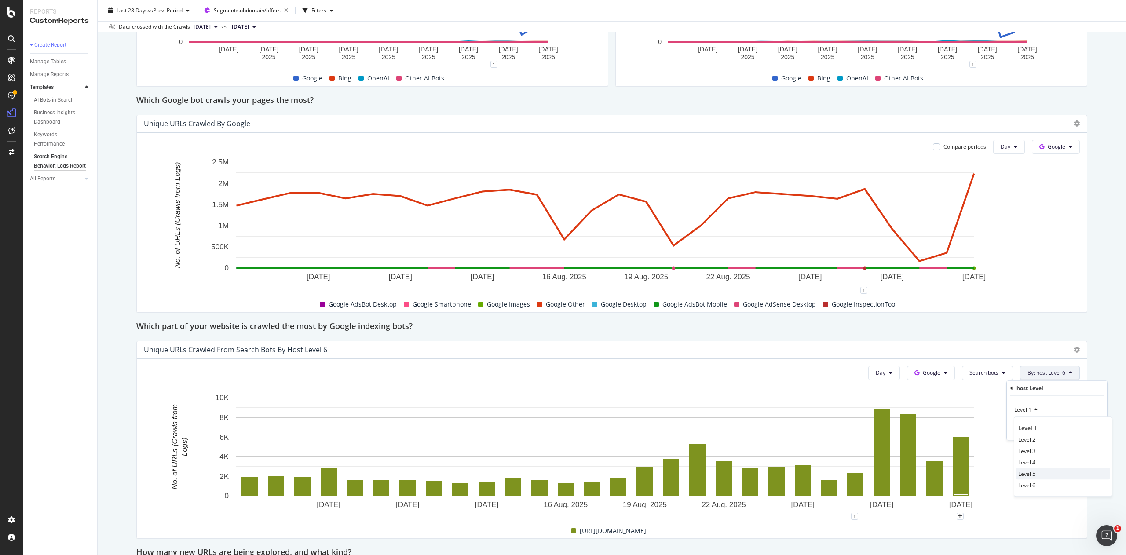
click at [1030, 472] on span "Level 5" at bounding box center [1026, 473] width 17 height 7
click at [1086, 431] on div "Validate" at bounding box center [1090, 428] width 20 height 7
click at [1033, 378] on button "By: host Level 5" at bounding box center [1050, 373] width 60 height 14
click at [1044, 472] on div "Select a Segment" at bounding box center [1036, 467] width 44 height 7
click at [1016, 421] on div "Segments" at bounding box center [1029, 421] width 40 height 9
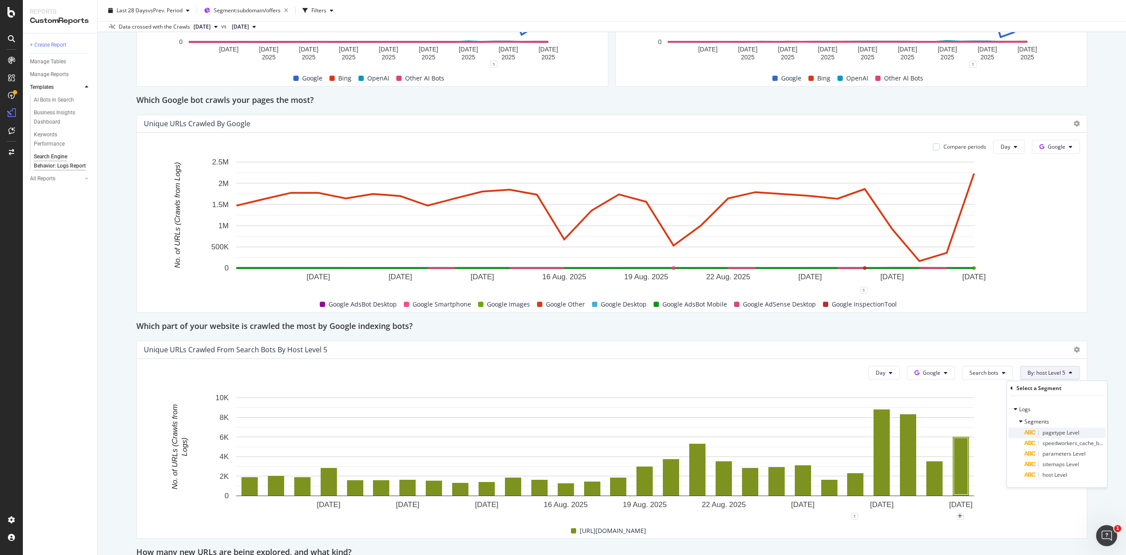
click at [1028, 435] on icon at bounding box center [1030, 432] width 12 height 5
click at [1081, 429] on div "Validate" at bounding box center [1090, 428] width 20 height 7
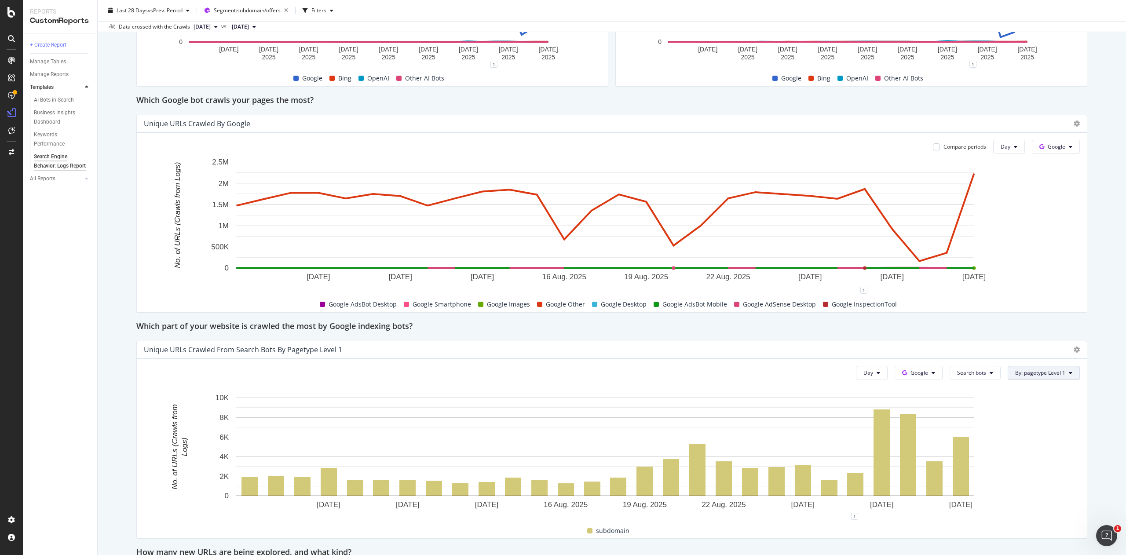
click at [1032, 378] on button "By: pagetype Level 1" at bounding box center [1044, 373] width 72 height 14
click at [1041, 469] on div "Select a Segment" at bounding box center [1024, 467] width 44 height 7
click at [1010, 424] on icon at bounding box center [1008, 421] width 3 height 5
click at [1033, 434] on span "pagetype Level" at bounding box center [1048, 432] width 37 height 7
click at [1018, 410] on span "Level 1" at bounding box center [1010, 409] width 17 height 7
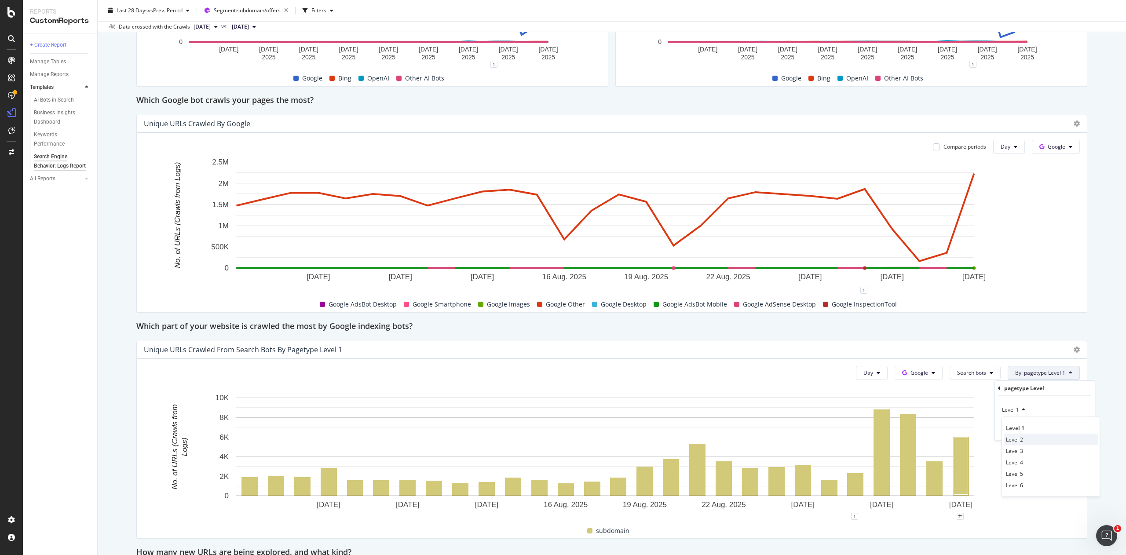
click at [1016, 439] on span "Level 2" at bounding box center [1014, 439] width 17 height 7
click at [1086, 429] on div "Validate" at bounding box center [1078, 428] width 20 height 7
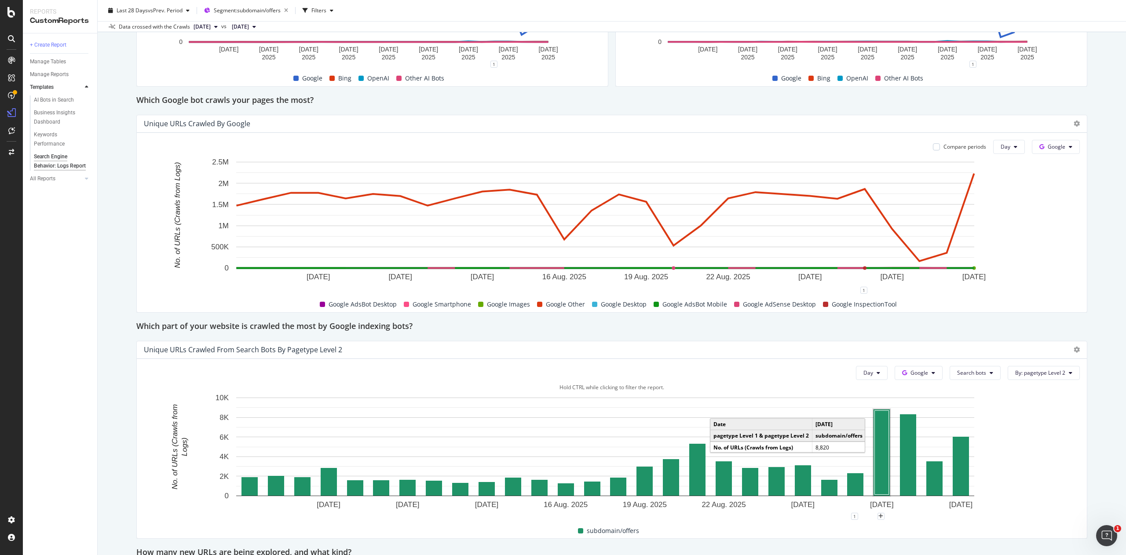
click at [883, 461] on rect "A chart." at bounding box center [882, 452] width 14 height 84
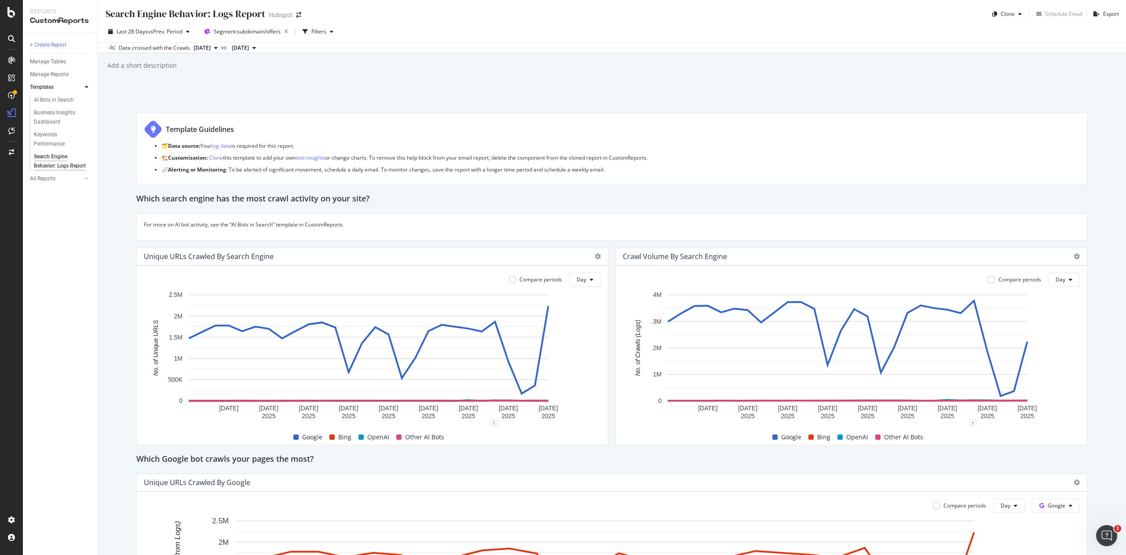
scroll to position [381, 0]
